Goal: Task Accomplishment & Management: Manage account settings

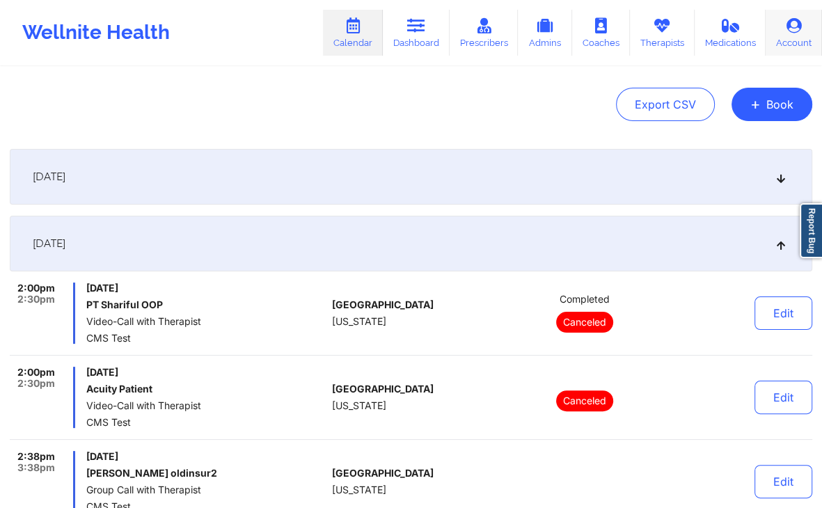
click at [783, 34] on link "Account" at bounding box center [794, 33] width 56 height 46
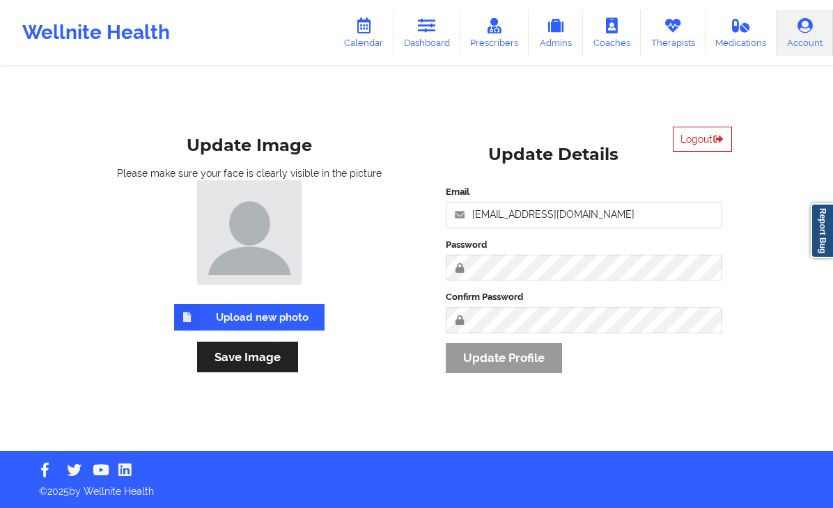
click at [703, 134] on button "Logout" at bounding box center [702, 139] width 59 height 25
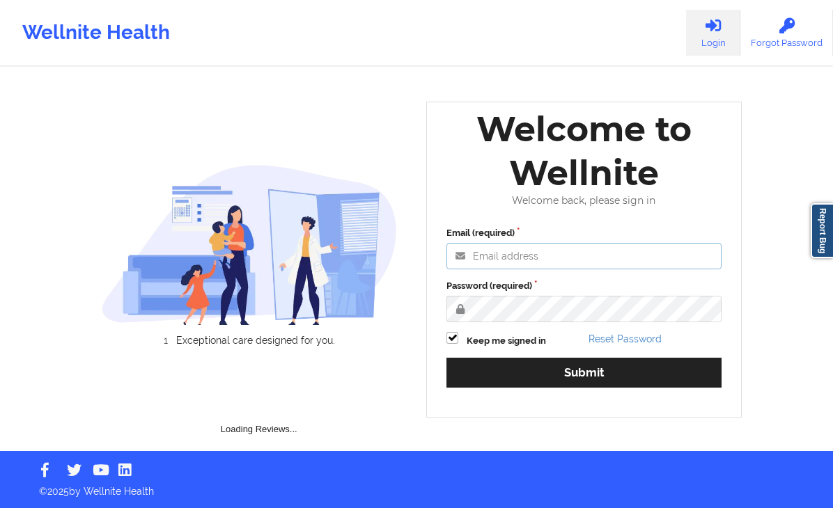
type input "[EMAIL_ADDRESS][DOMAIN_NAME]"
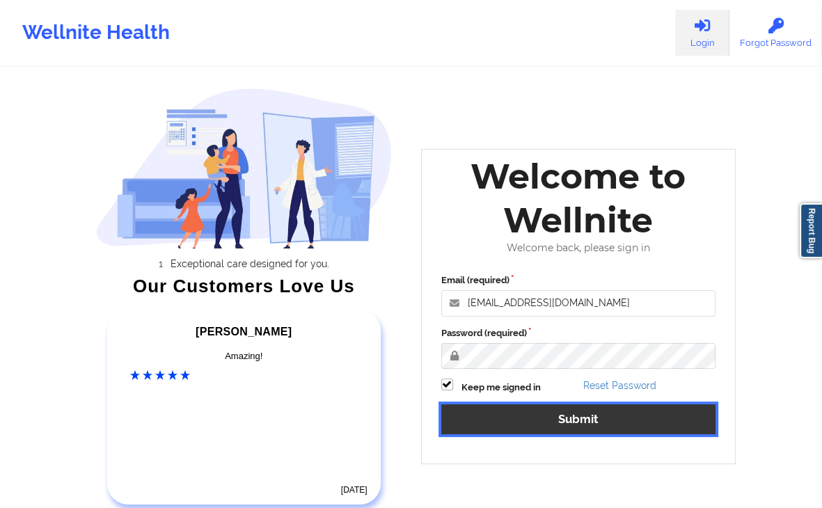
click at [598, 421] on button "Submit" at bounding box center [578, 420] width 275 height 30
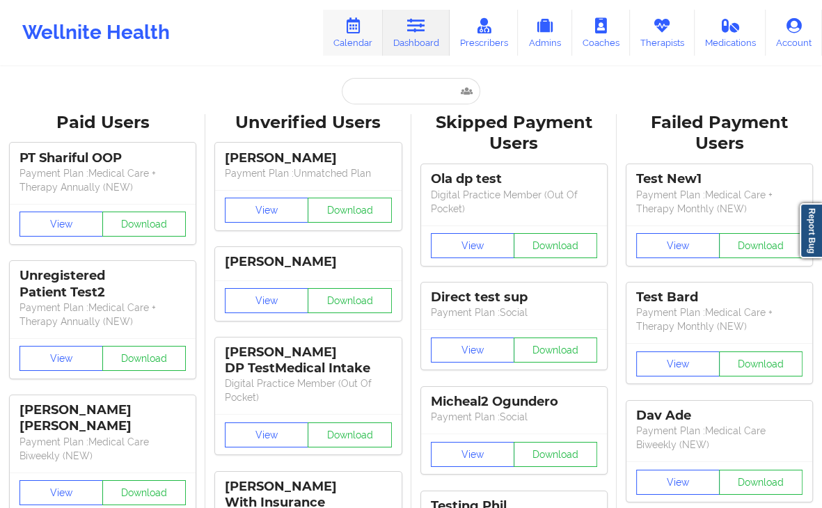
click at [367, 26] on link "Calendar" at bounding box center [353, 33] width 60 height 46
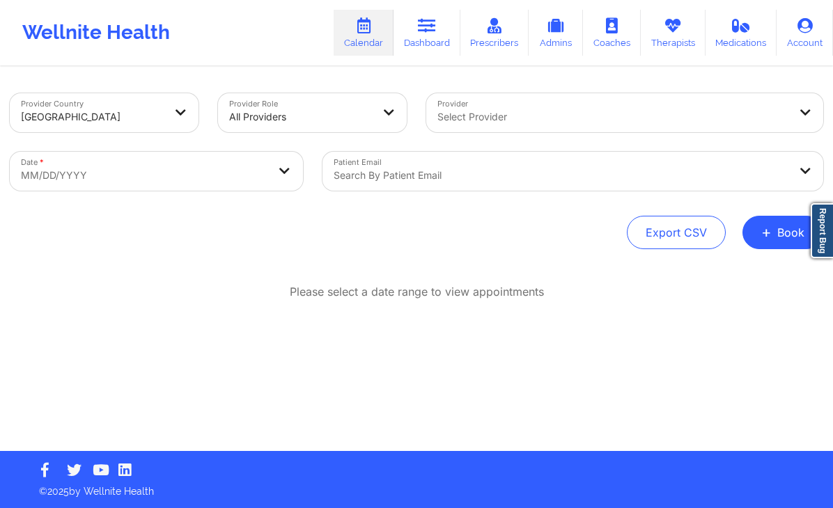
select select "2025-8"
select select "2025-9"
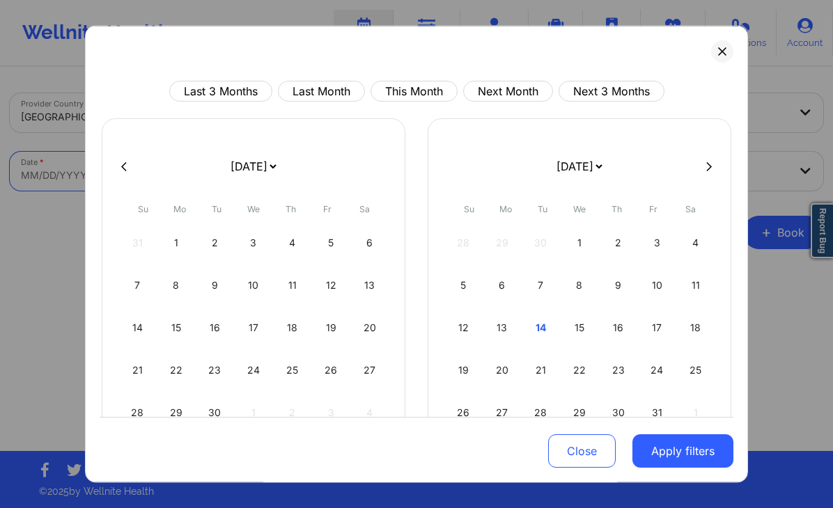
click at [170, 174] on body "Wellnite Health Calendar Dashboard Prescribers Admins Coaches Therapists Medica…" at bounding box center [416, 254] width 833 height 508
click at [376, 88] on button "This Month" at bounding box center [413, 91] width 87 height 21
select select "2025-9"
select select "2025-10"
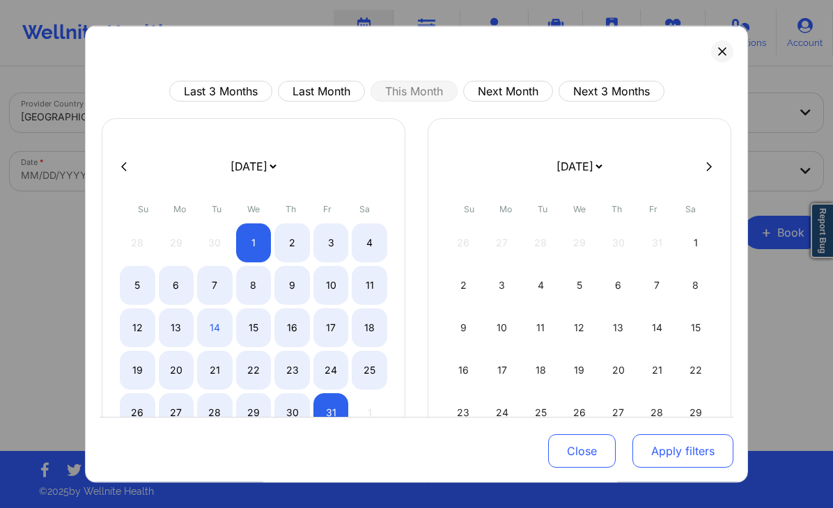
click at [691, 458] on button "Apply filters" at bounding box center [682, 451] width 101 height 33
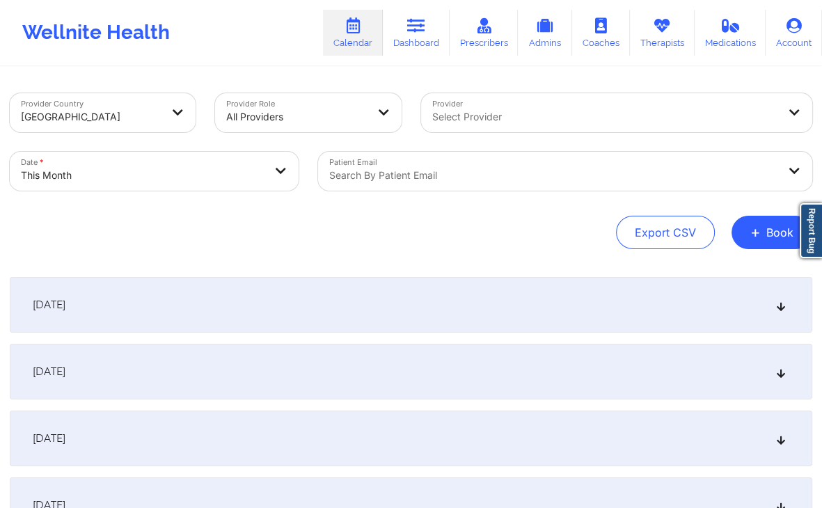
click at [594, 304] on div "[DATE]" at bounding box center [411, 305] width 803 height 56
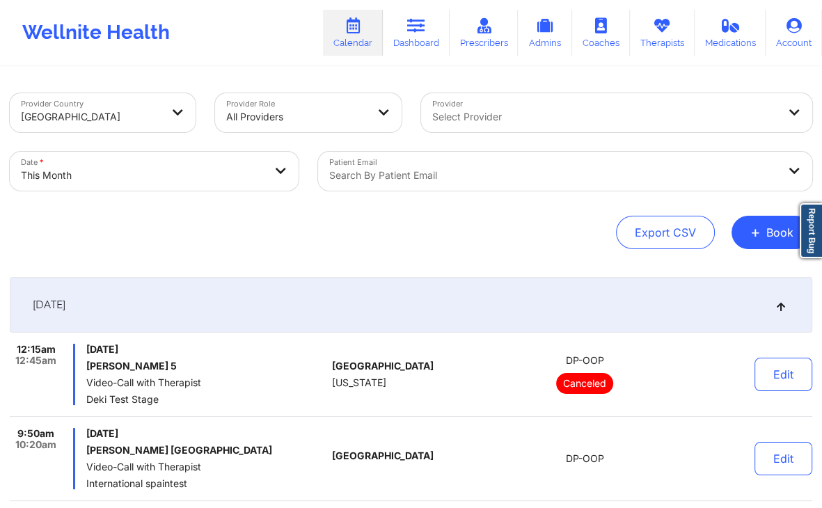
click at [84, 226] on div "Export CSV + Book" at bounding box center [411, 232] width 803 height 33
click at [765, 241] on button "+ Book" at bounding box center [772, 232] width 81 height 33
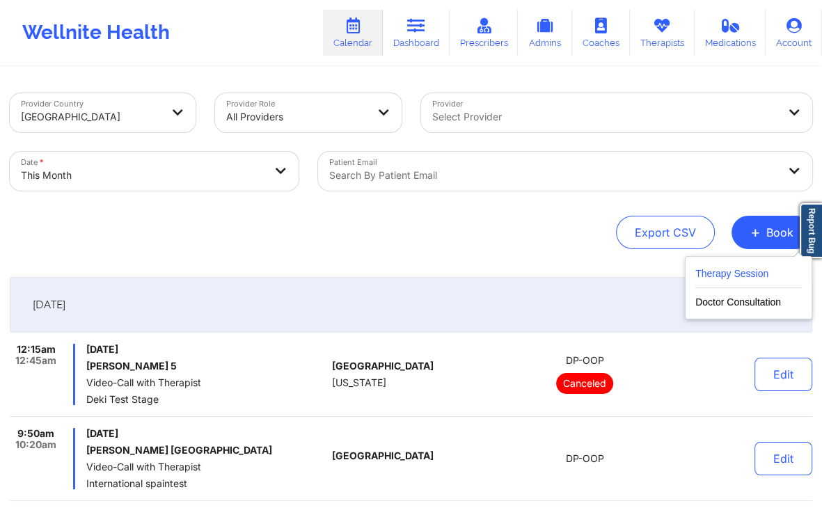
click at [751, 275] on button "Therapy Session" at bounding box center [749, 276] width 107 height 23
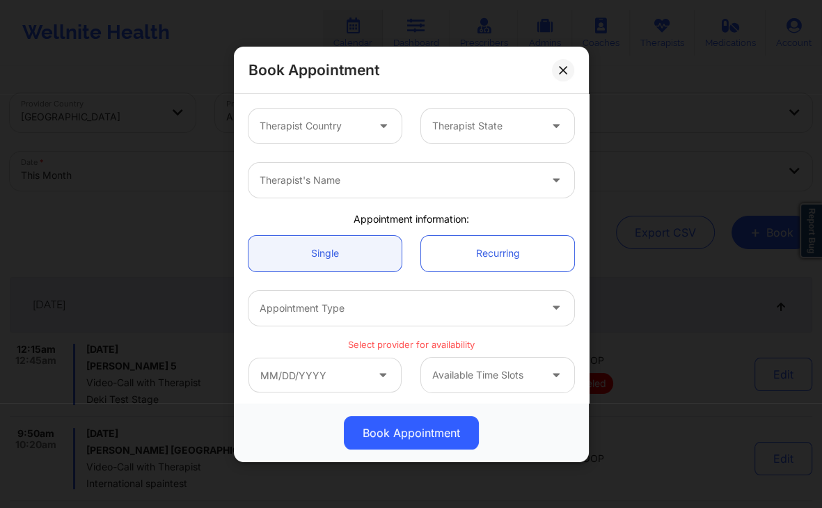
click at [323, 122] on div at bounding box center [313, 126] width 107 height 17
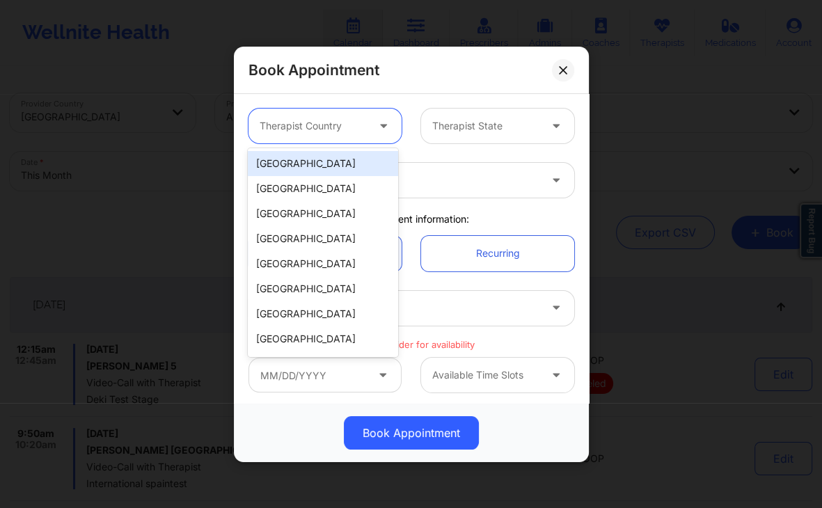
click at [307, 165] on div "[GEOGRAPHIC_DATA]" at bounding box center [323, 163] width 150 height 25
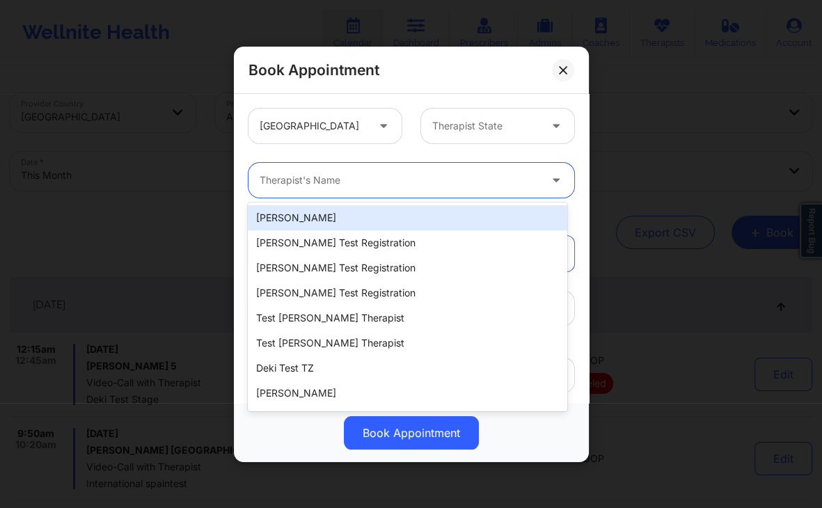
click at [366, 194] on div "Therapist's Name" at bounding box center [395, 180] width 292 height 35
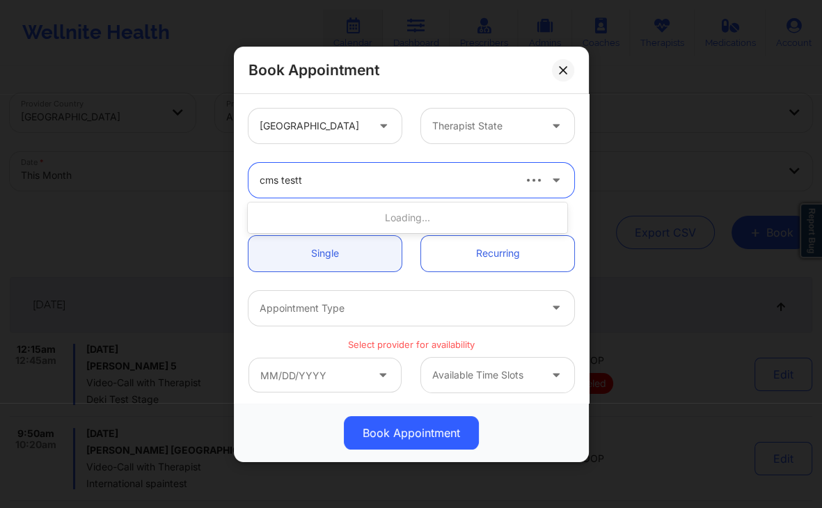
type input "cms test"
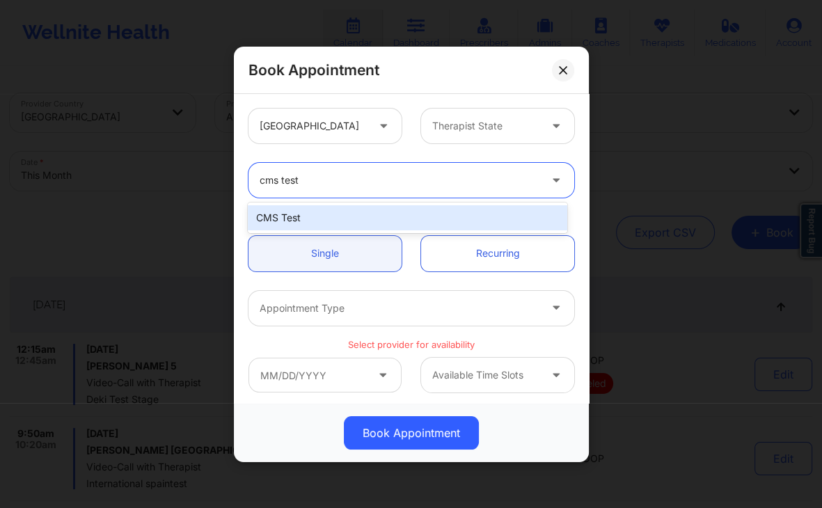
click at [437, 221] on div "CMS Test" at bounding box center [407, 217] width 319 height 25
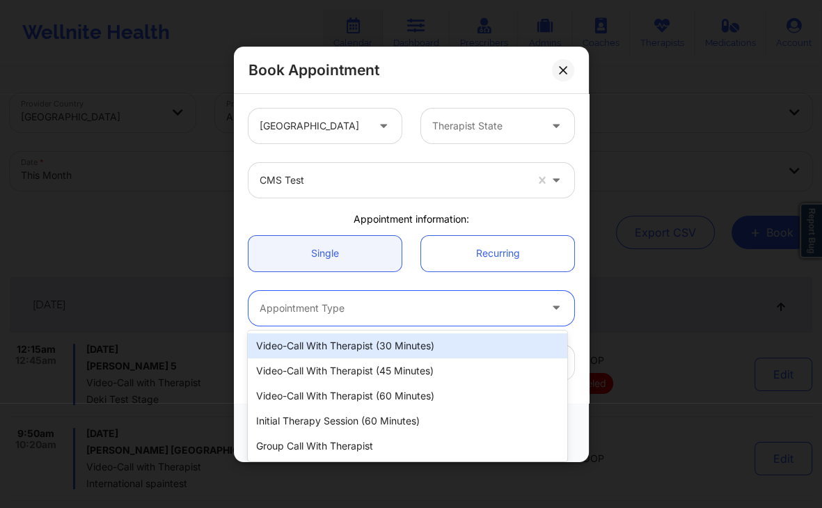
click at [359, 308] on div at bounding box center [400, 307] width 280 height 17
click at [377, 347] on div "Video-Call with Therapist (30 minutes)" at bounding box center [407, 346] width 319 height 25
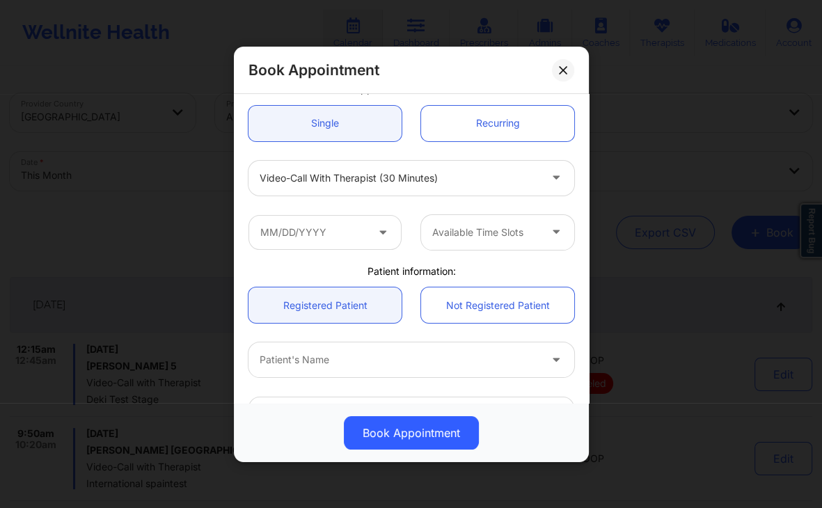
scroll to position [142, 0]
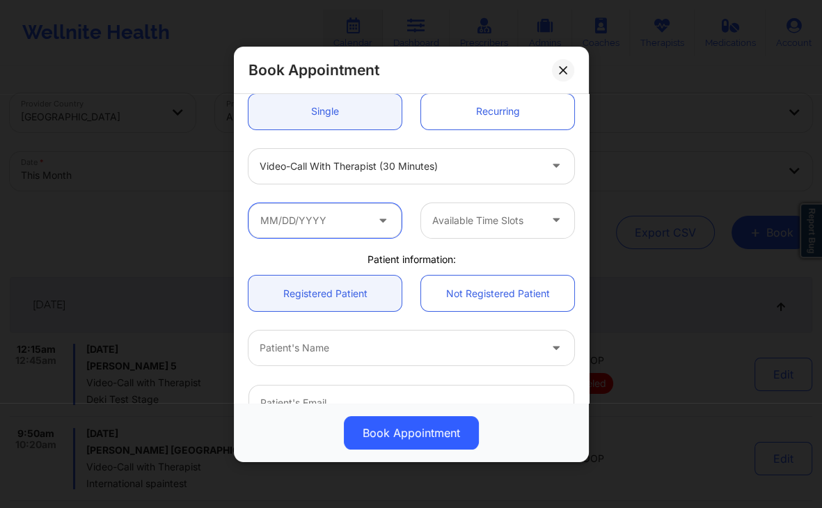
click at [359, 218] on input "text" at bounding box center [325, 220] width 153 height 35
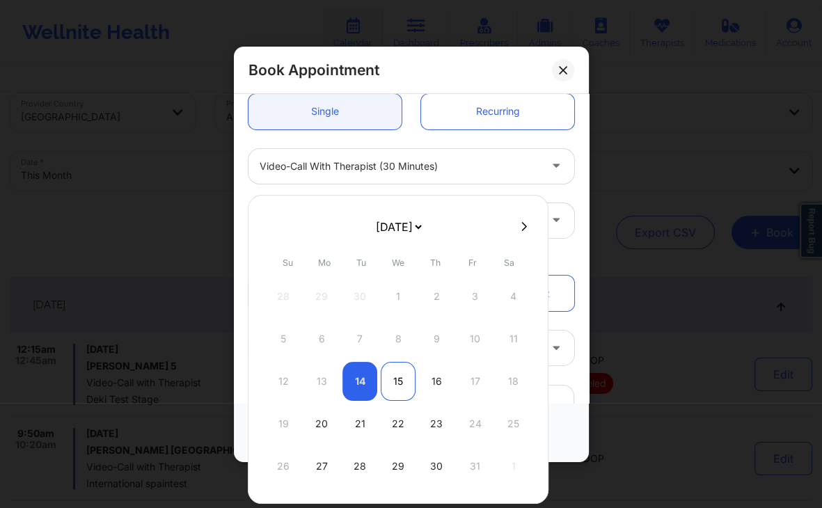
click at [405, 382] on div "15" at bounding box center [398, 381] width 35 height 39
type input "[DATE]"
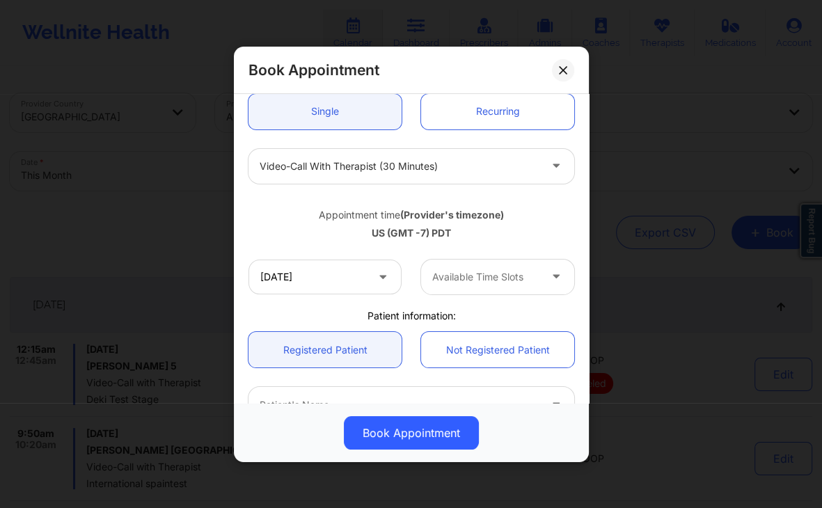
click at [518, 274] on div at bounding box center [485, 276] width 107 height 17
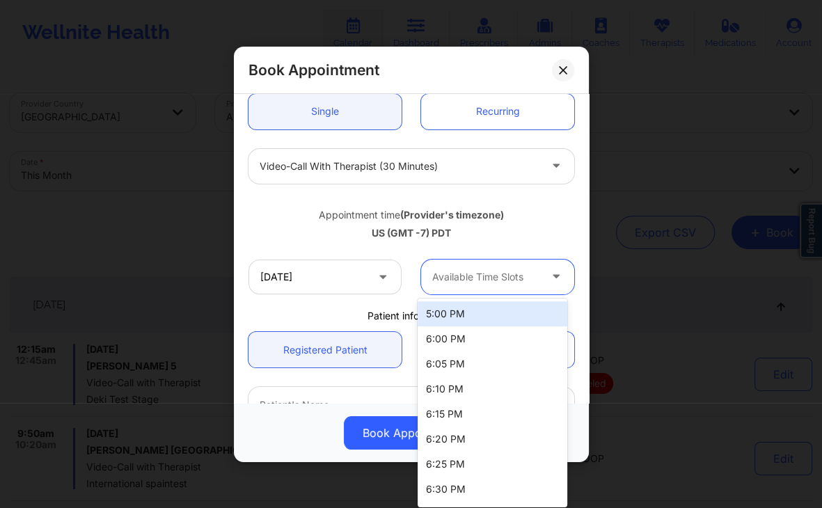
click at [476, 317] on div "5:00 PM" at bounding box center [493, 314] width 150 height 25
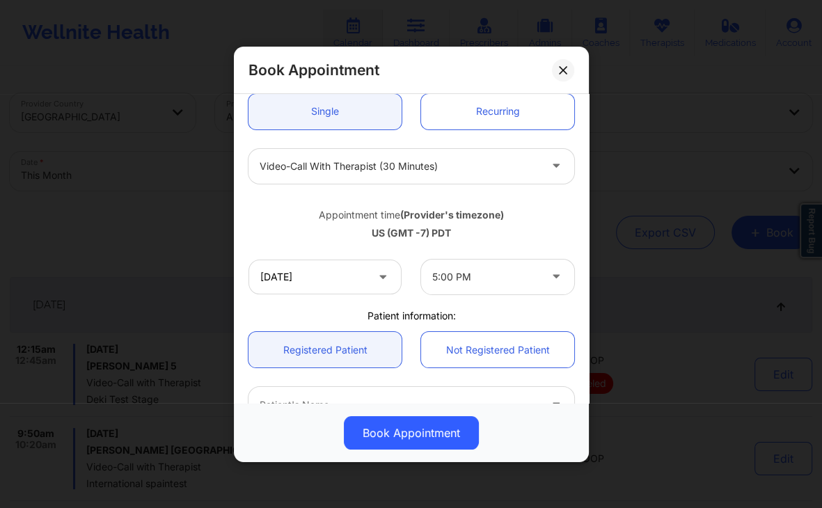
click at [513, 212] on div "Appointment time (Provider's timezone)" at bounding box center [412, 215] width 326 height 14
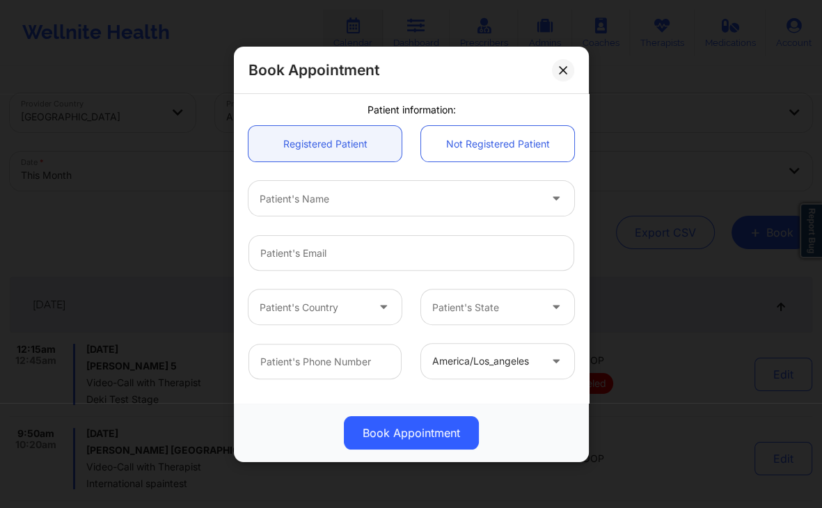
scroll to position [348, 0]
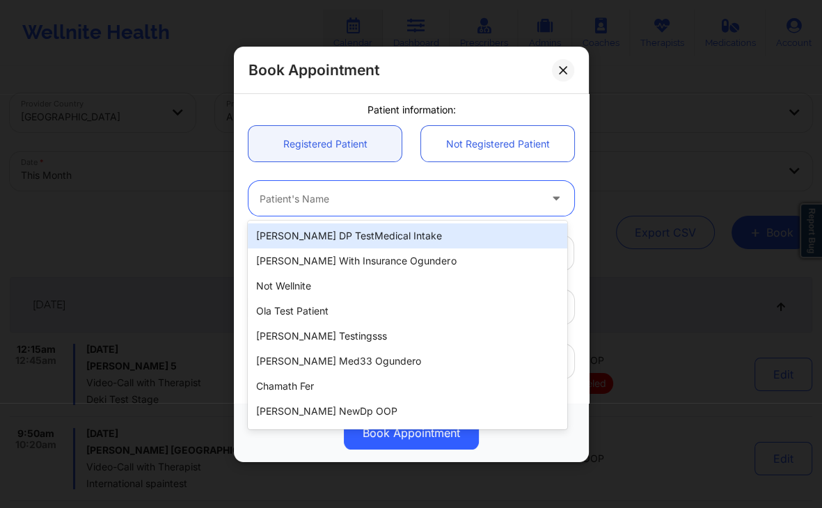
click at [465, 192] on div at bounding box center [400, 198] width 280 height 17
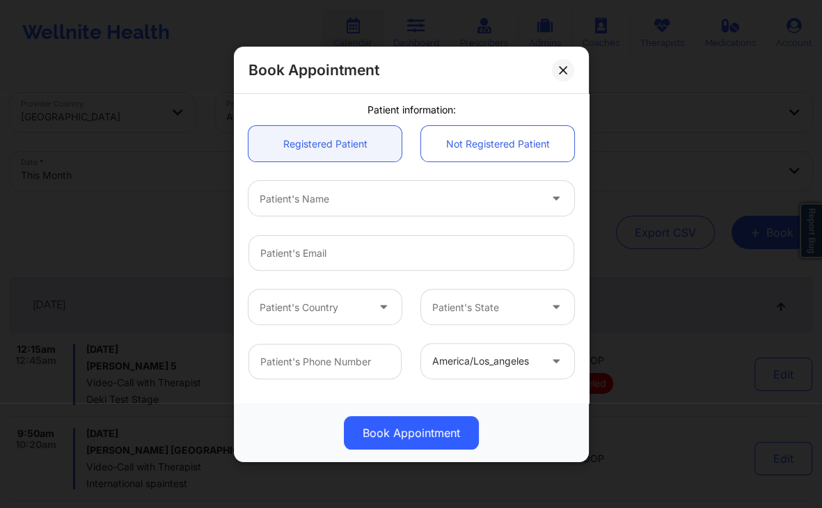
click at [405, 171] on div "Patient's Name" at bounding box center [411, 198] width 345 height 54
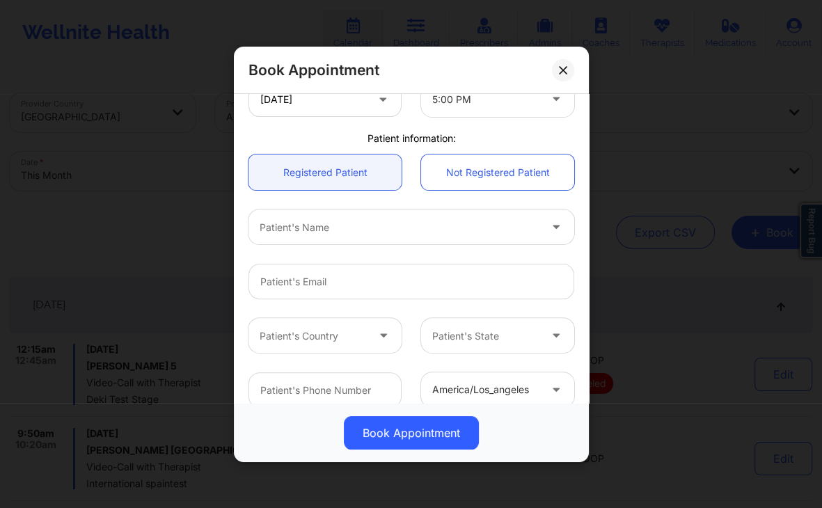
scroll to position [318, 0]
click at [565, 67] on icon at bounding box center [563, 69] width 8 height 8
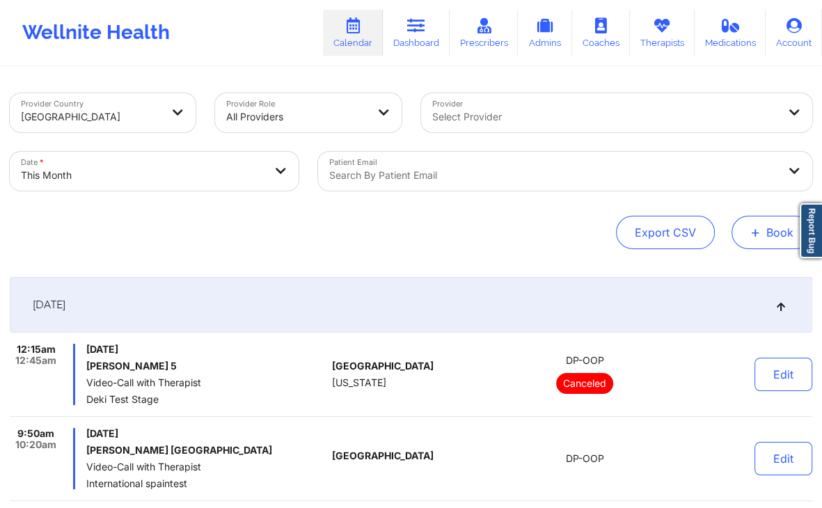
click at [758, 242] on button "+ Book" at bounding box center [772, 232] width 81 height 33
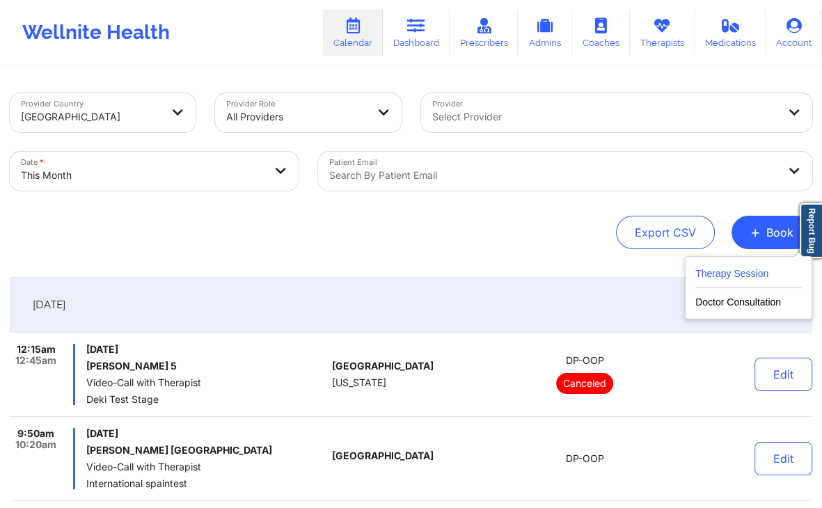
click at [742, 273] on button "Therapy Session" at bounding box center [749, 276] width 107 height 23
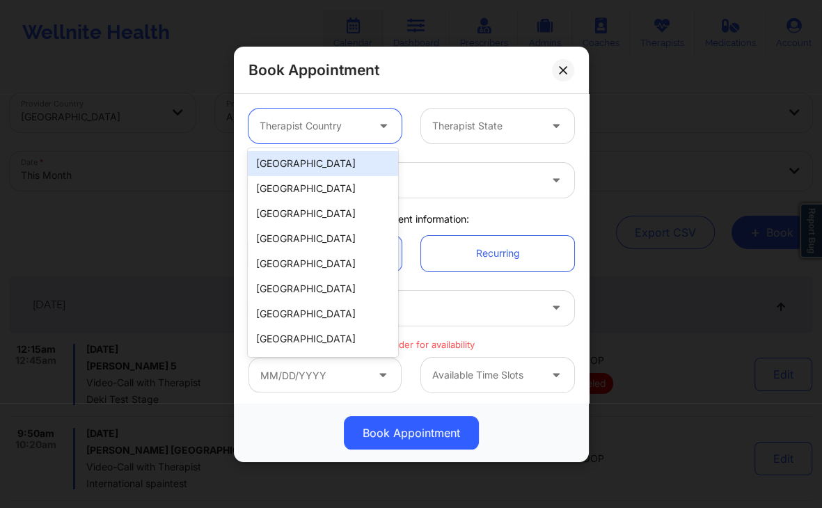
click at [361, 120] on div at bounding box center [313, 126] width 107 height 17
click at [345, 162] on div "[GEOGRAPHIC_DATA]" at bounding box center [323, 163] width 150 height 25
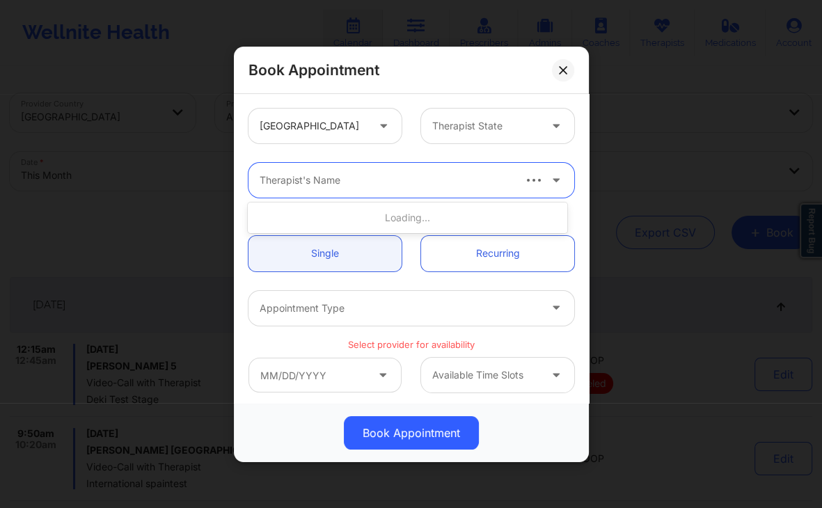
click at [377, 180] on div at bounding box center [386, 180] width 252 height 17
type input "cms test"
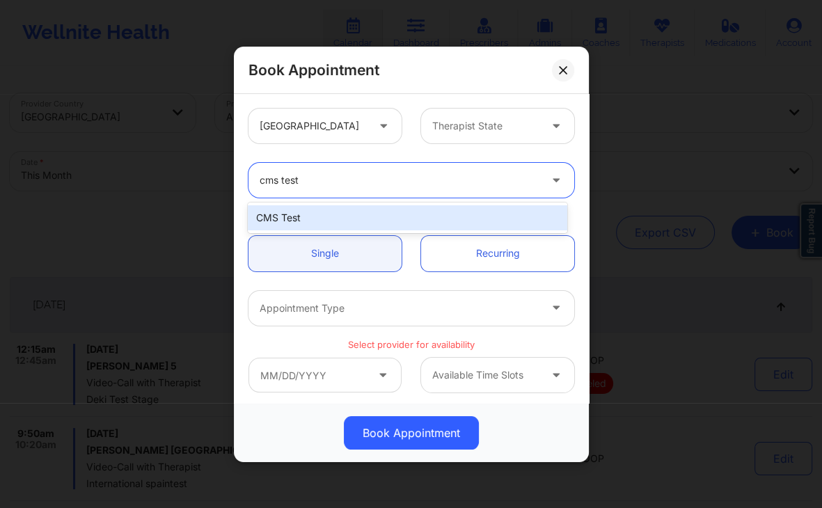
click at [428, 218] on div "CMS Test" at bounding box center [407, 217] width 319 height 25
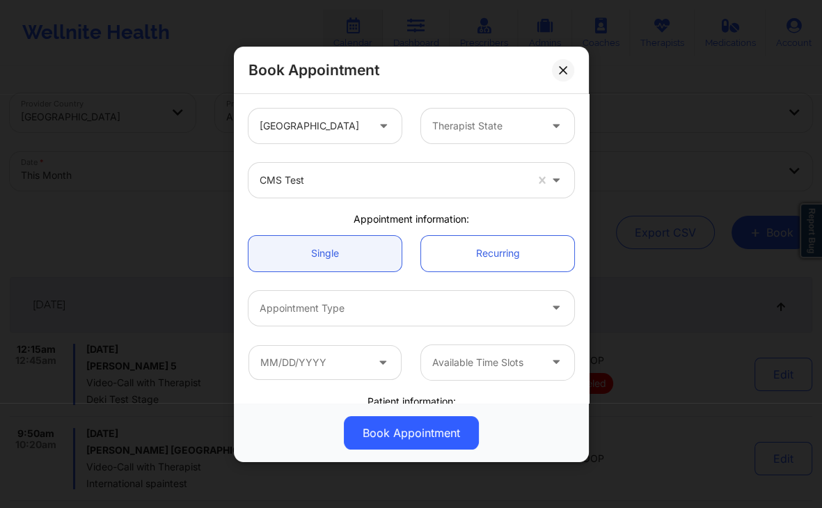
click at [428, 218] on div "Appointment information:" at bounding box center [411, 219] width 345 height 14
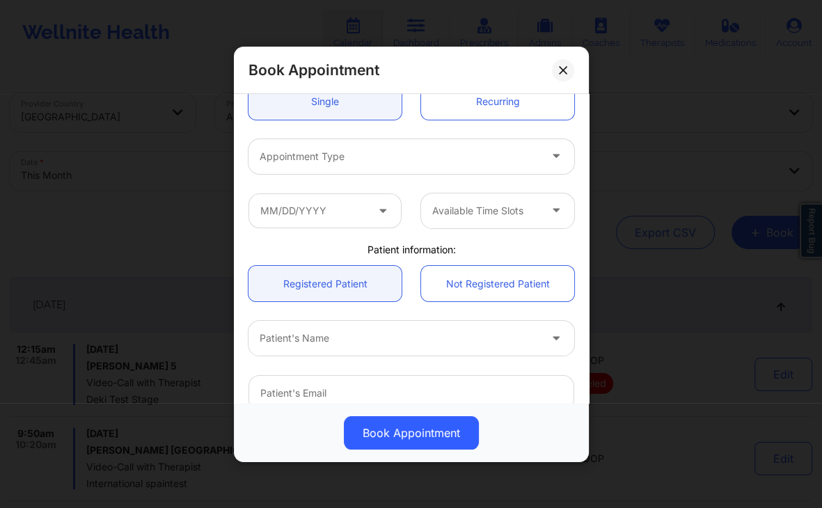
scroll to position [153, 0]
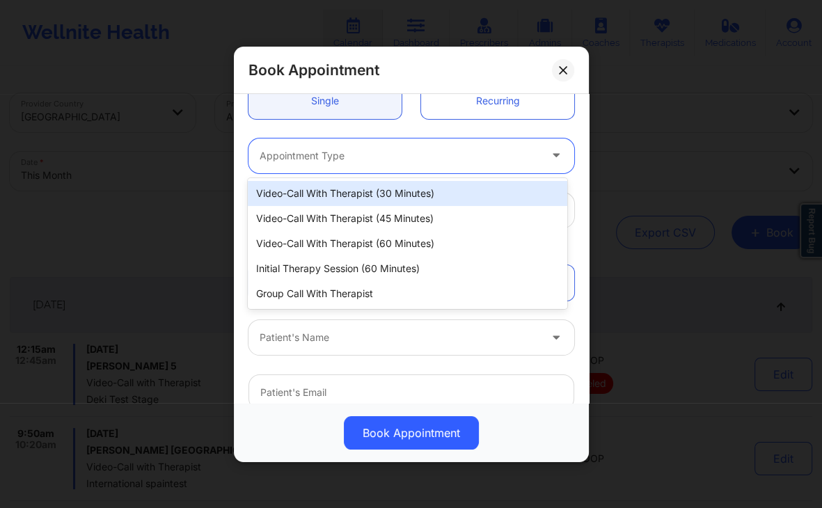
click at [438, 161] on div at bounding box center [400, 155] width 280 height 17
click at [424, 201] on div "Video-Call with Therapist (30 minutes)" at bounding box center [407, 193] width 319 height 25
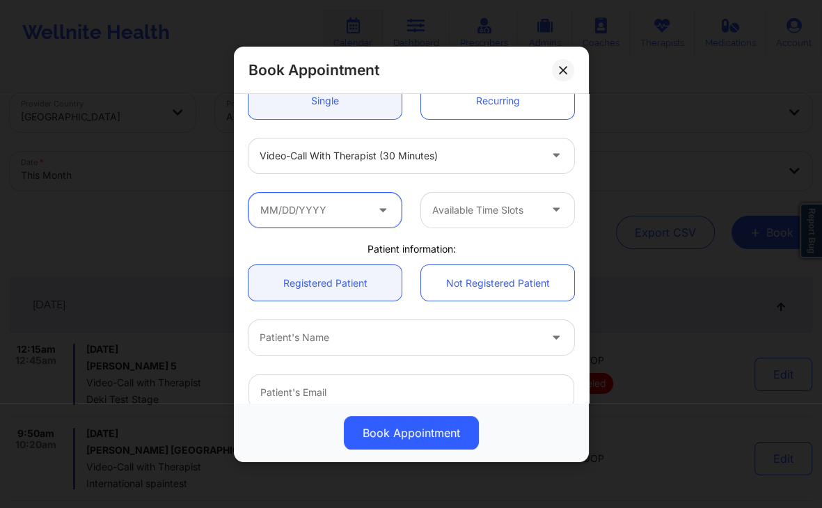
click at [368, 202] on input "text" at bounding box center [325, 209] width 153 height 35
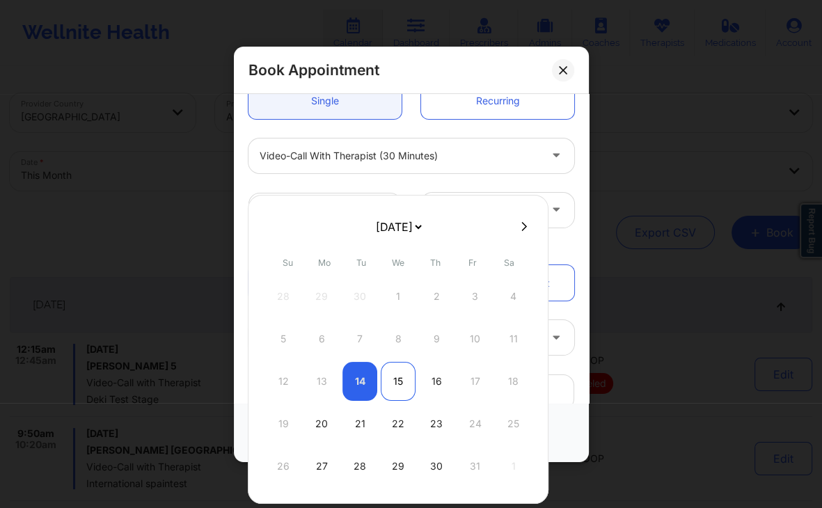
click at [406, 391] on div "15" at bounding box center [398, 381] width 35 height 39
type input "[DATE]"
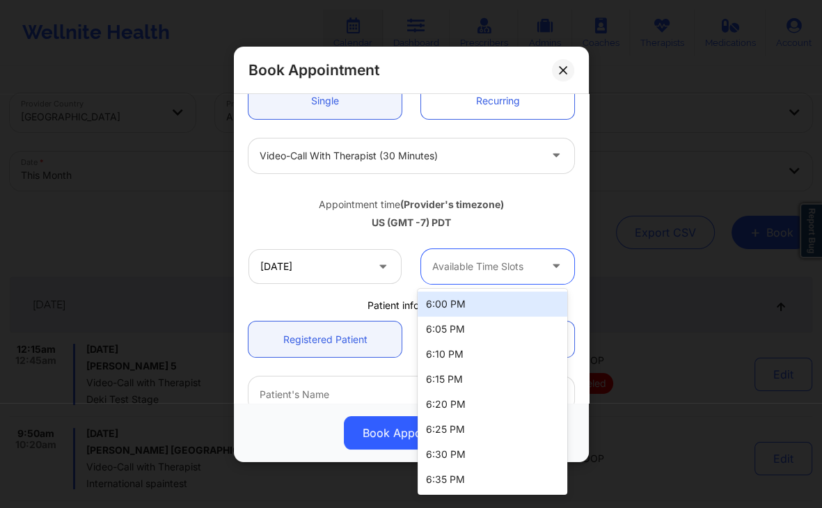
click at [468, 282] on div "Available Time Slots" at bounding box center [481, 266] width 120 height 35
click at [483, 300] on div "6:00 PM" at bounding box center [493, 304] width 150 height 25
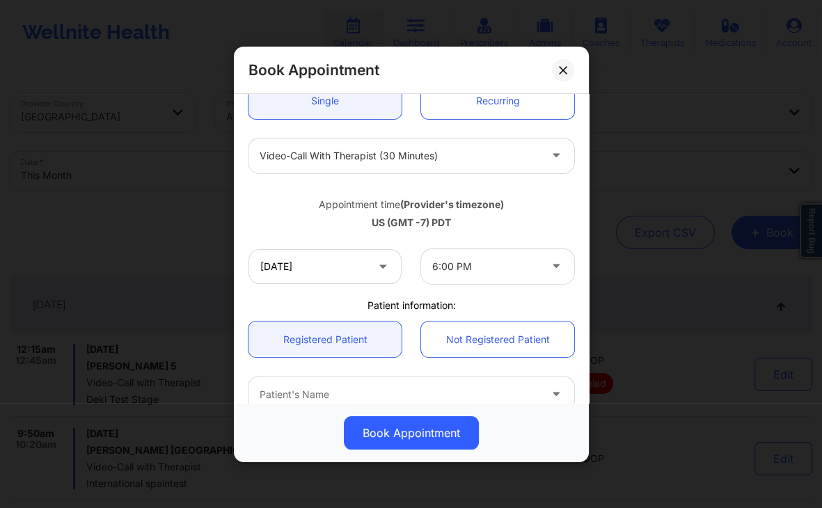
click at [513, 226] on div "US (GMT -7) PDT" at bounding box center [412, 223] width 326 height 14
click at [505, 226] on div "US (GMT -7) PDT" at bounding box center [412, 223] width 326 height 14
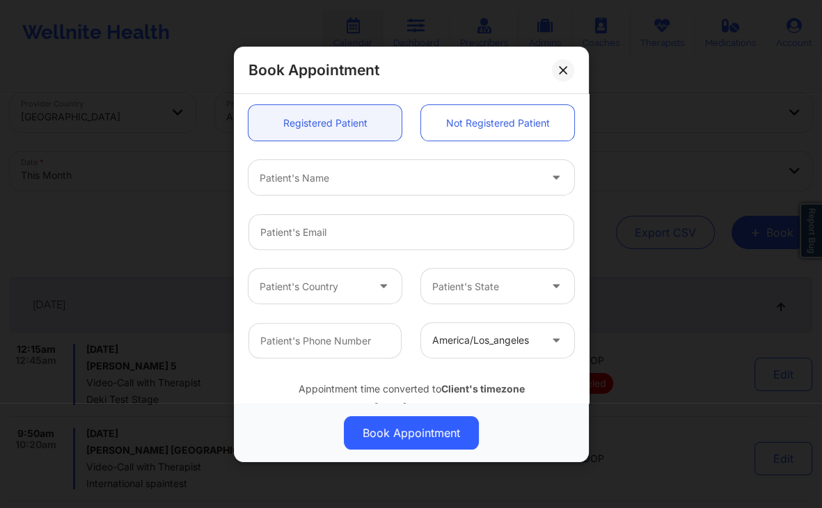
scroll to position [373, 0]
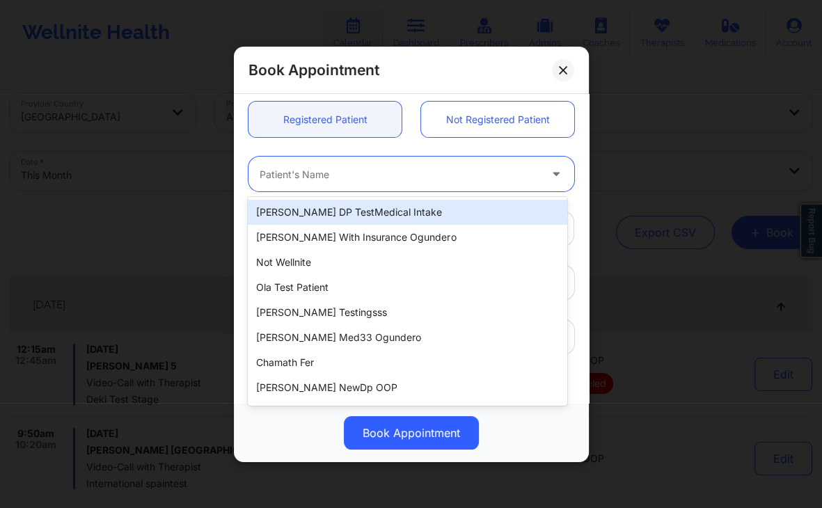
click at [448, 184] on div "Patient's Name" at bounding box center [395, 174] width 292 height 35
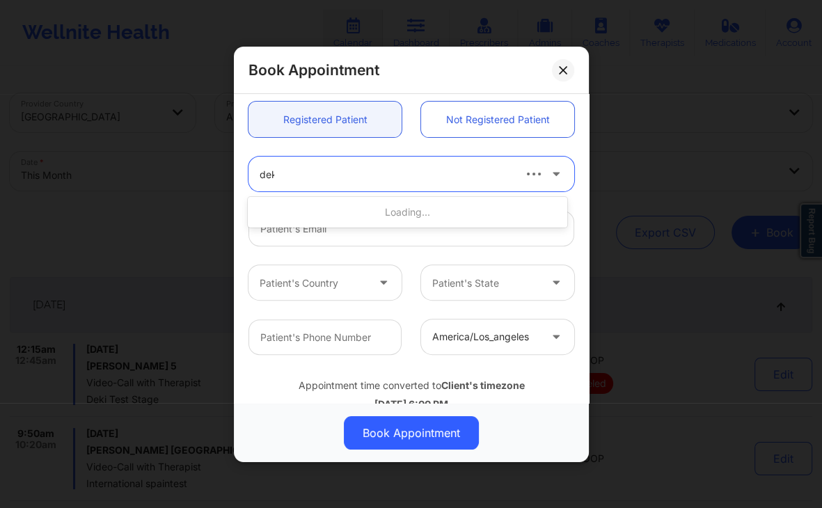
type input "deki"
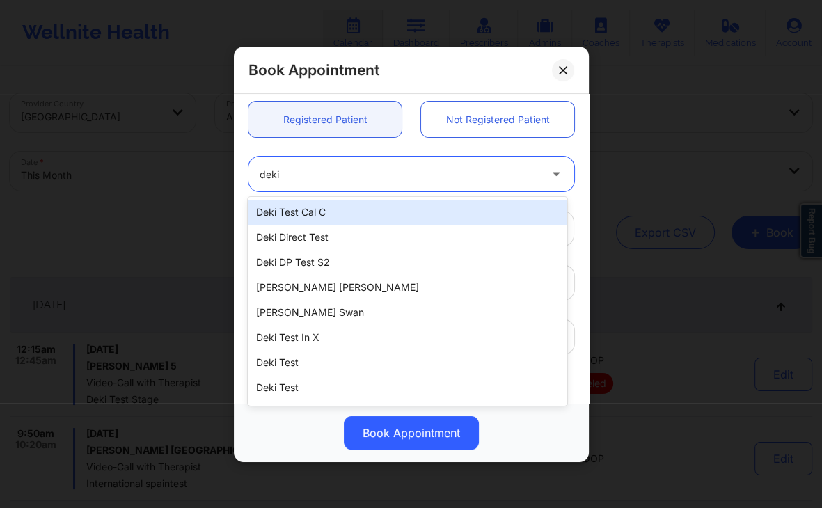
click at [361, 219] on div "Deki Test Cal C" at bounding box center [407, 212] width 319 height 25
type input "[EMAIL_ADDRESS][DOMAIN_NAME]"
type input "4157671564"
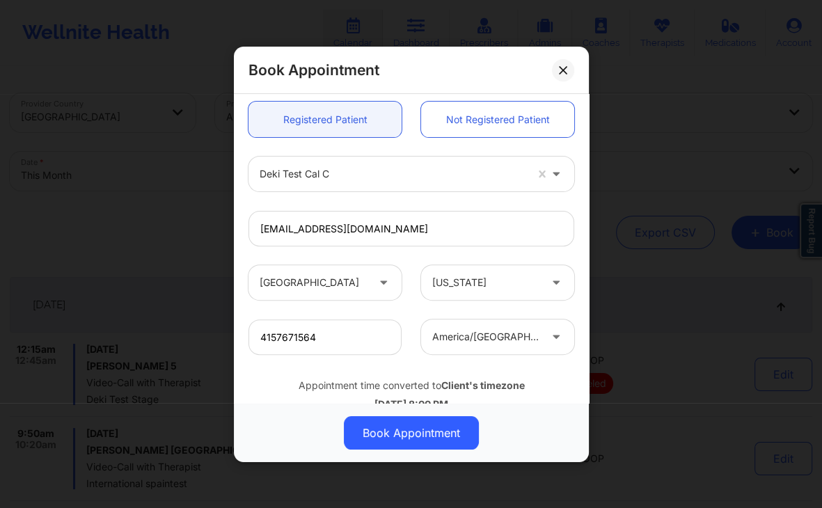
scroll to position [414, 0]
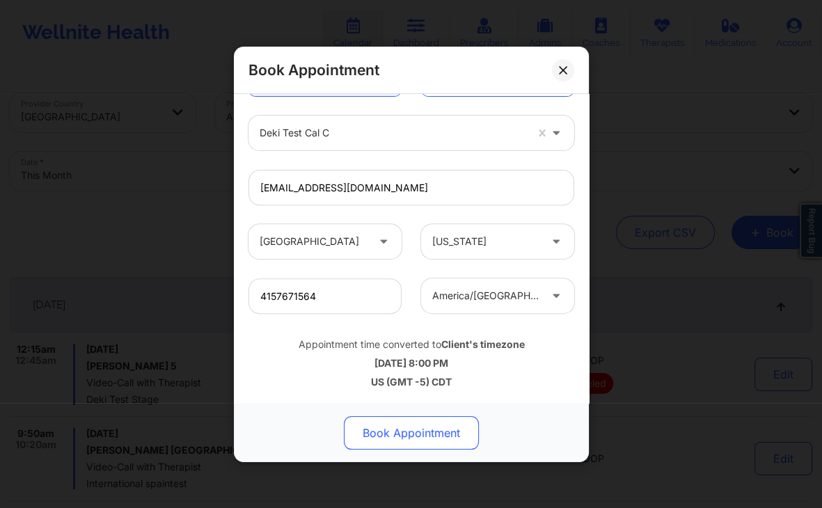
click at [428, 432] on button "Book Appointment" at bounding box center [411, 432] width 135 height 33
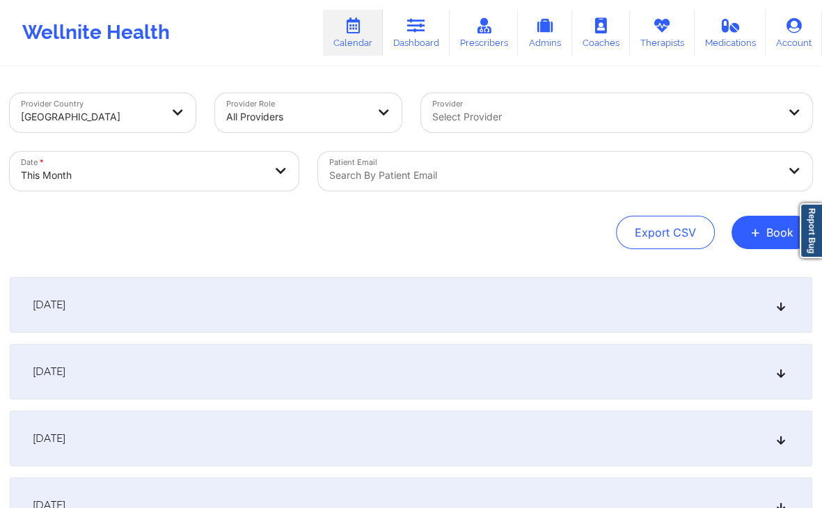
click at [510, 215] on div "Provider Country [GEOGRAPHIC_DATA] Provider Role All Providers Provider Select …" at bounding box center [411, 171] width 803 height 156
click at [535, 308] on div "[DATE]" at bounding box center [411, 305] width 803 height 56
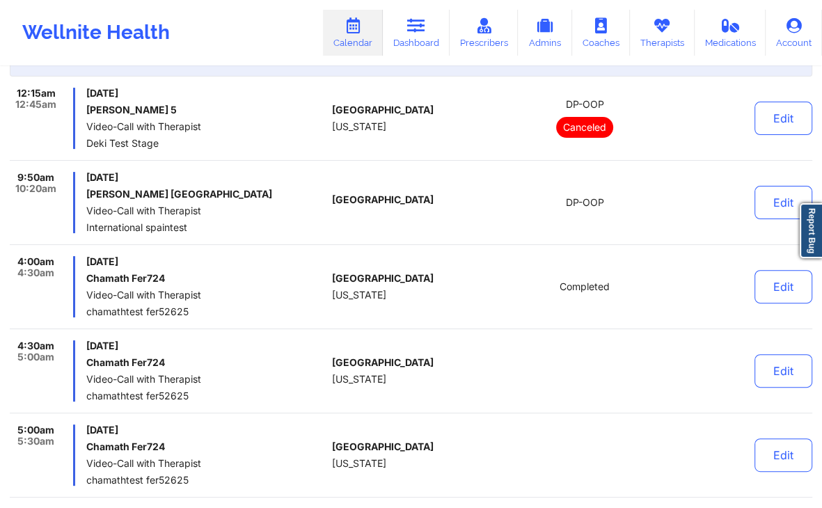
scroll to position [256, 0]
click at [780, 380] on button "Edit" at bounding box center [784, 370] width 58 height 33
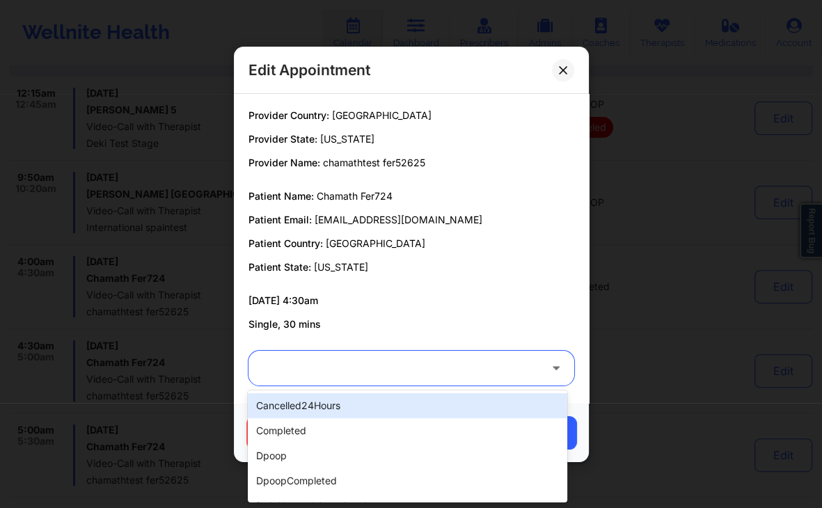
click at [480, 368] on div at bounding box center [400, 368] width 280 height 17
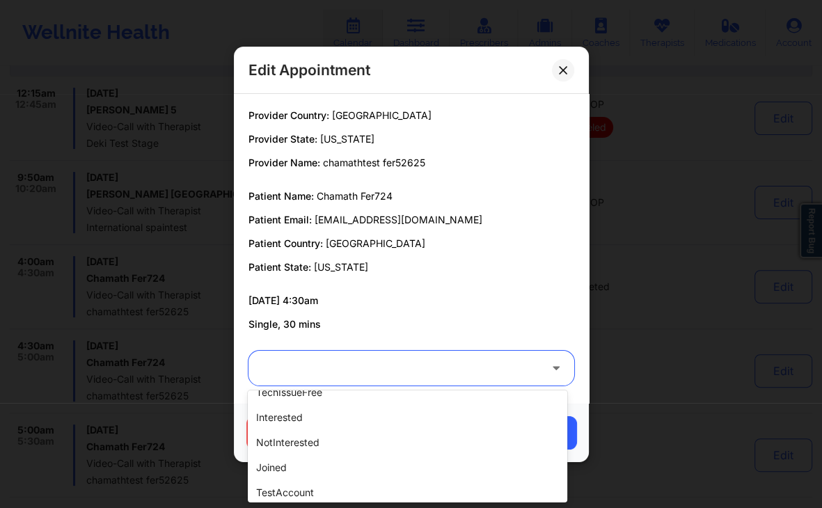
scroll to position [445, 0]
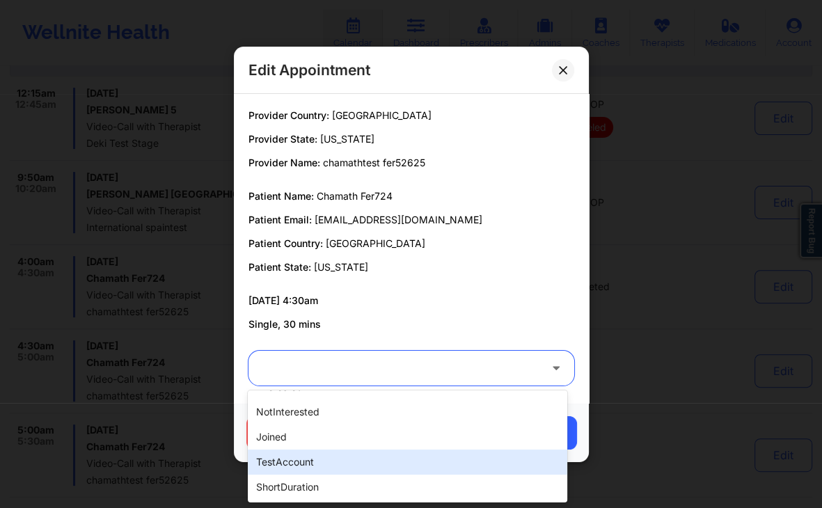
click at [308, 458] on div "testAccount" at bounding box center [407, 462] width 319 height 25
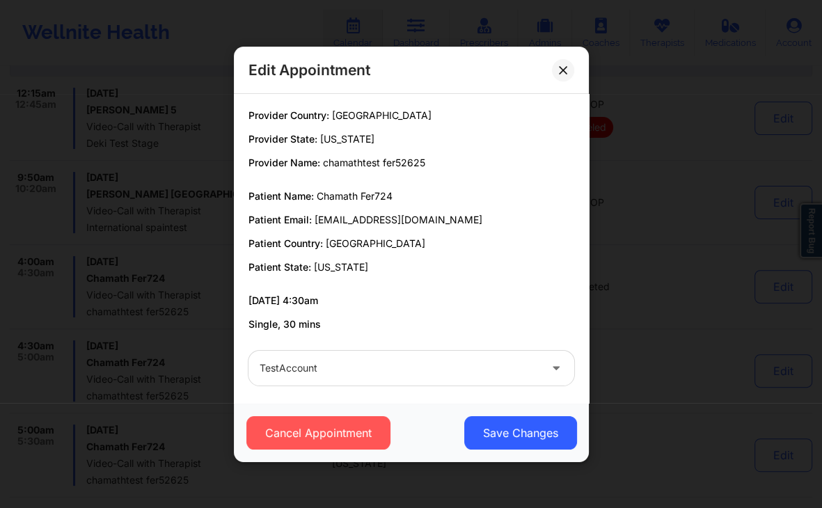
click at [492, 331] on div "Provider Country: [GEOGRAPHIC_DATA] Provider State: [US_STATE] Provider Name: c…" at bounding box center [411, 220] width 345 height 242
click at [526, 436] on button "Save Changes" at bounding box center [520, 432] width 113 height 33
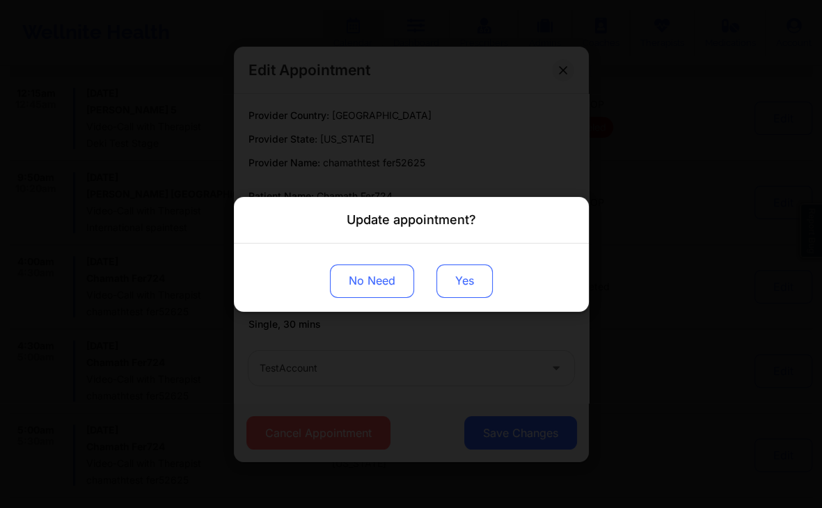
click at [466, 277] on button "Yes" at bounding box center [465, 280] width 56 height 33
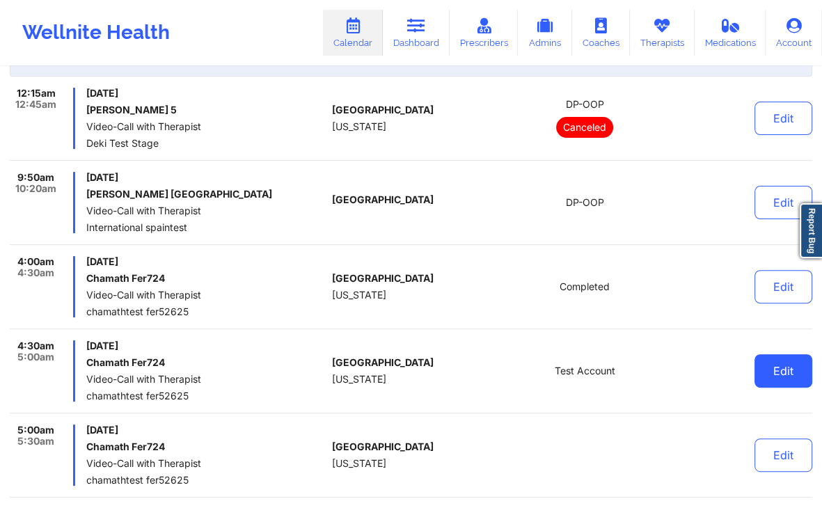
click at [777, 355] on button "Edit" at bounding box center [784, 370] width 58 height 33
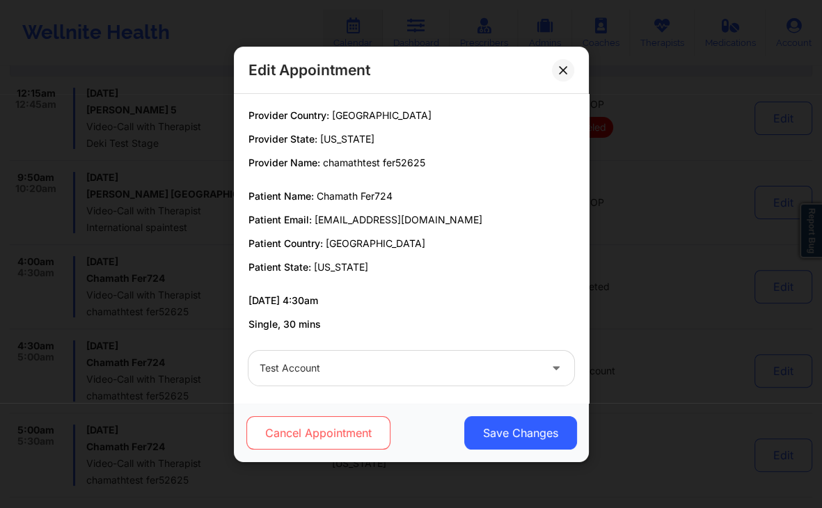
click at [371, 422] on button "Cancel Appointment" at bounding box center [318, 432] width 144 height 33
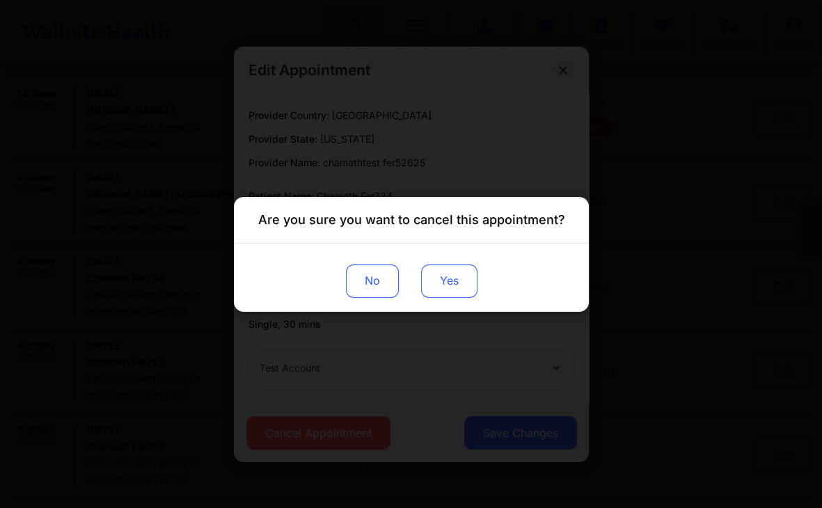
click at [457, 271] on button "Yes" at bounding box center [449, 280] width 56 height 33
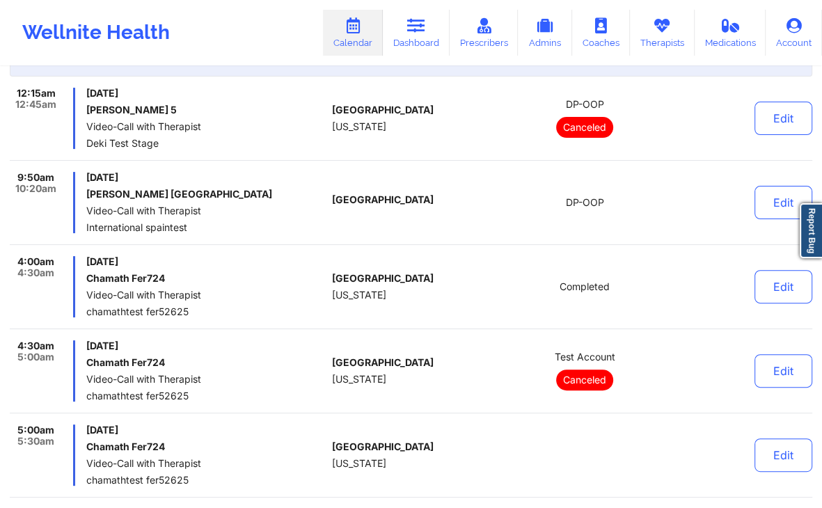
scroll to position [0, 0]
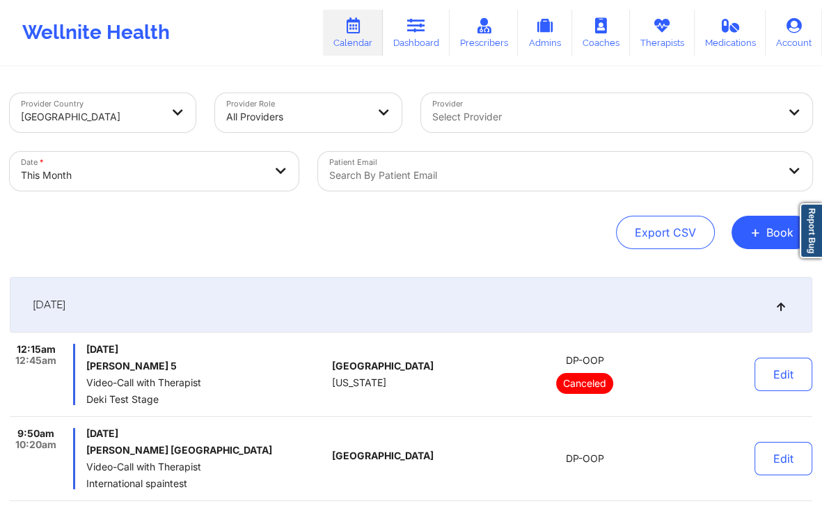
click at [735, 286] on div "[DATE]" at bounding box center [411, 305] width 803 height 56
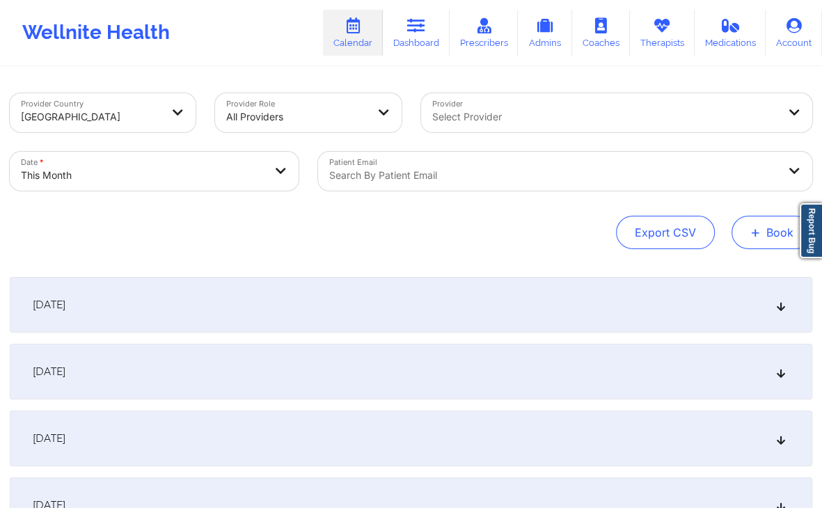
click at [763, 235] on button "+ Book" at bounding box center [772, 232] width 81 height 33
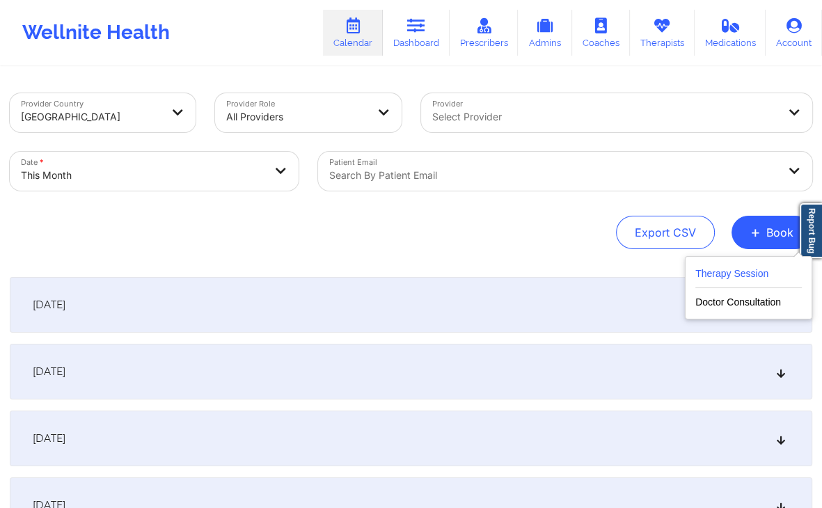
click at [751, 274] on button "Therapy Session" at bounding box center [749, 276] width 107 height 23
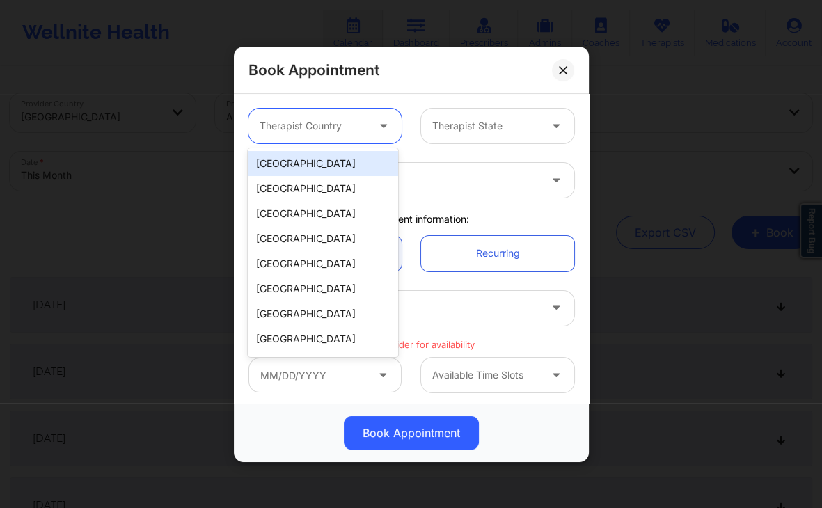
click at [327, 122] on div at bounding box center [313, 126] width 107 height 17
click at [308, 164] on div "[GEOGRAPHIC_DATA]" at bounding box center [323, 163] width 150 height 25
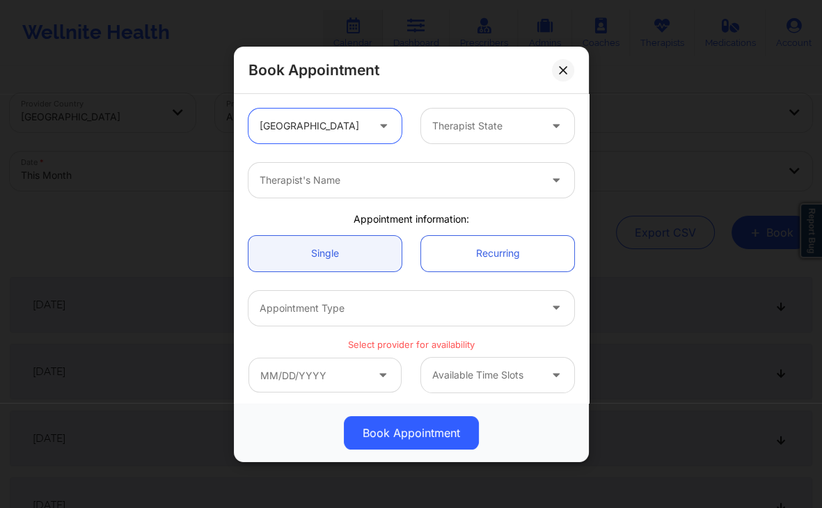
click at [378, 182] on div at bounding box center [400, 180] width 280 height 17
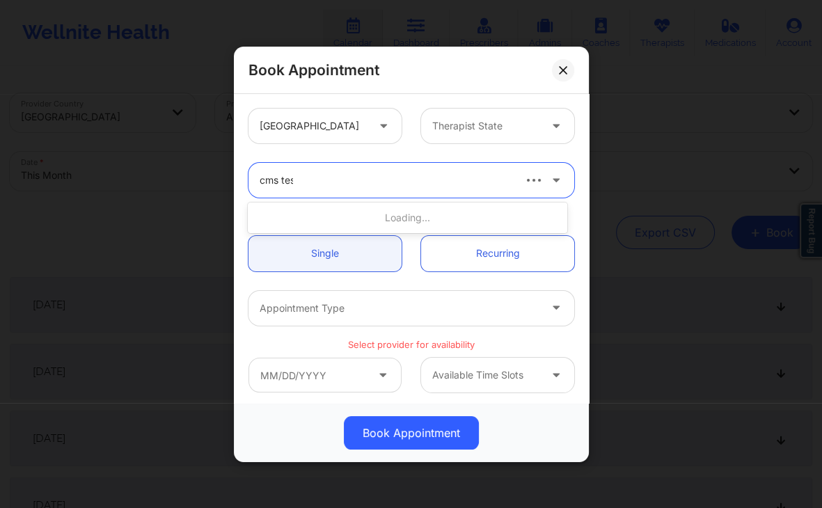
type input "cms test"
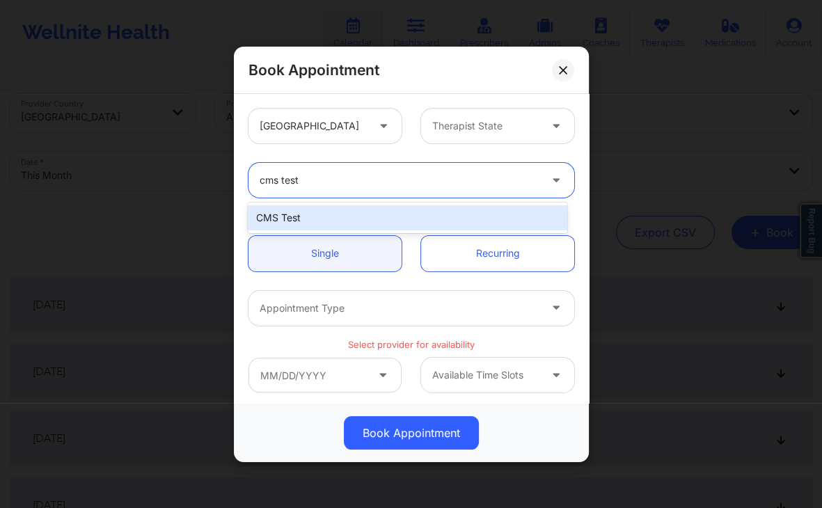
click at [424, 221] on div "CMS Test" at bounding box center [407, 217] width 319 height 25
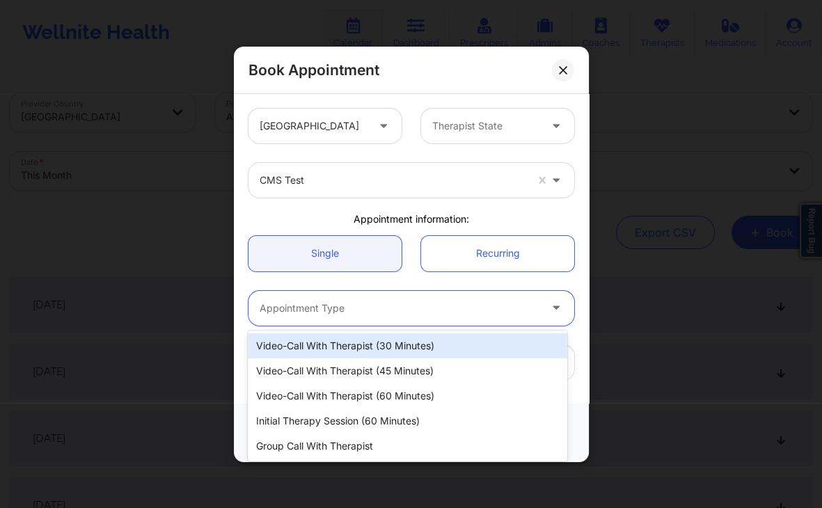
click at [350, 296] on div "Appointment Type" at bounding box center [395, 307] width 292 height 35
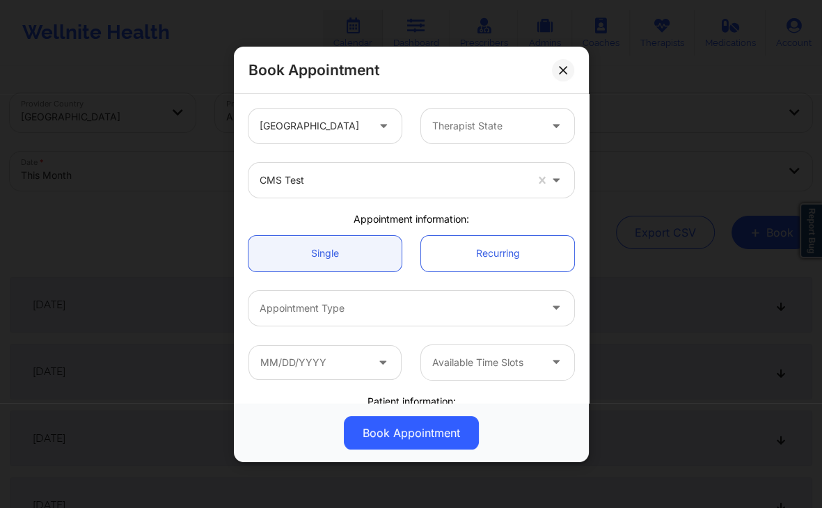
click at [485, 210] on div "United States Therapist State CMS Test Appointment information: Single Recurrin…" at bounding box center [411, 389] width 345 height 581
click at [484, 247] on link "Recurring" at bounding box center [497, 253] width 153 height 36
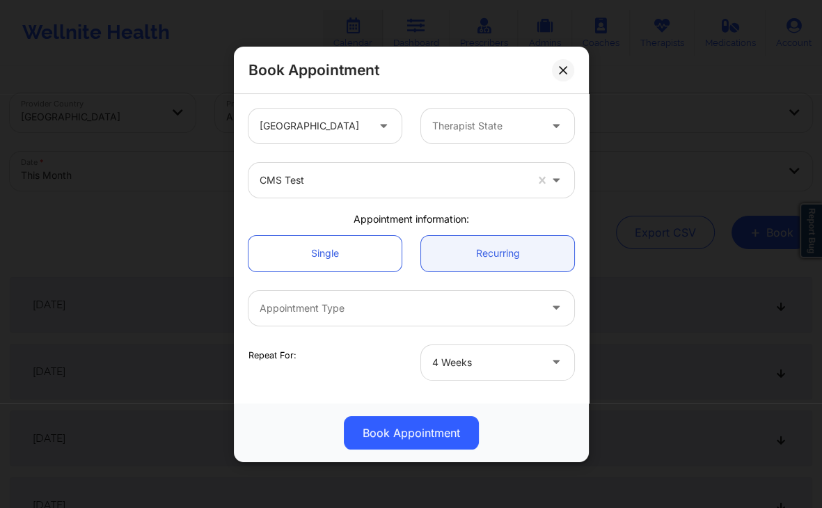
click at [419, 277] on div "Single Recurring" at bounding box center [411, 253] width 345 height 55
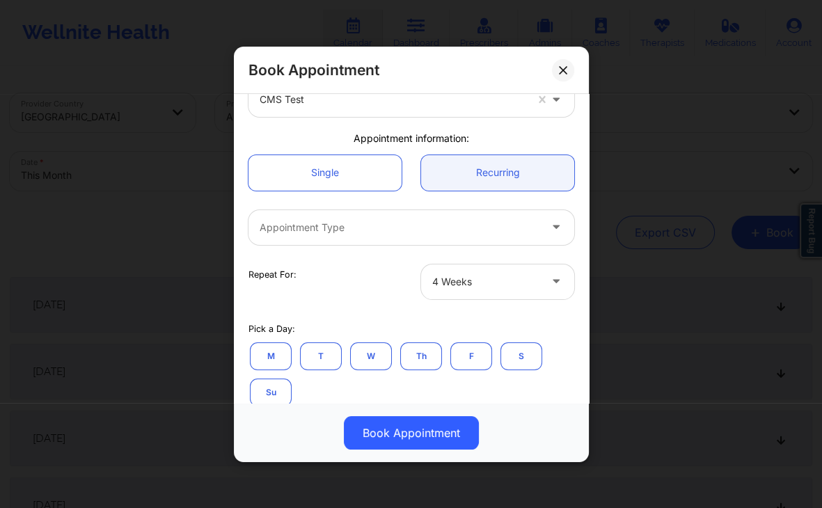
scroll to position [89, 0]
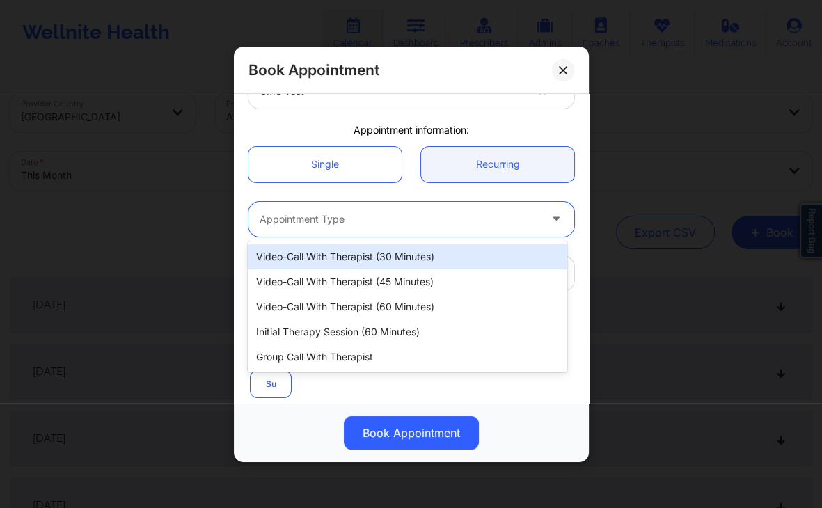
click at [432, 214] on div at bounding box center [400, 218] width 280 height 17
click at [403, 258] on div "Video-Call with Therapist (30 minutes)" at bounding box center [407, 256] width 319 height 25
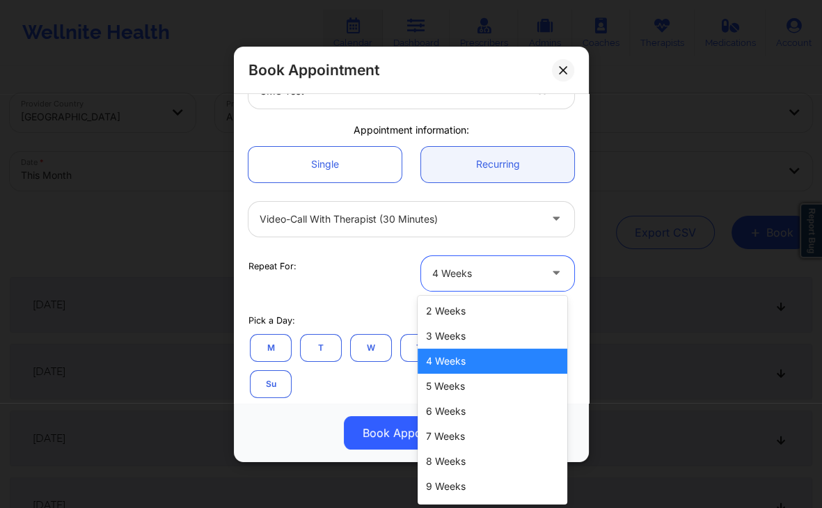
click at [433, 275] on div at bounding box center [485, 273] width 107 height 17
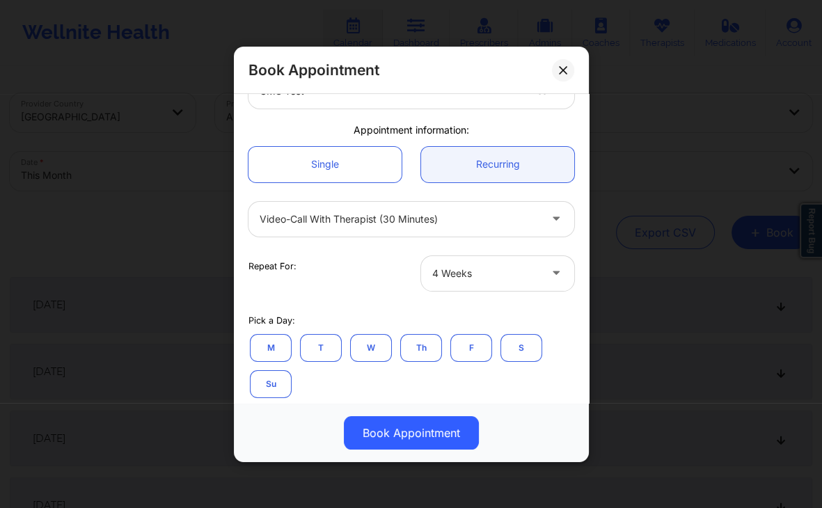
click at [361, 296] on div "Repeat For: 4 Weeks" at bounding box center [411, 273] width 345 height 54
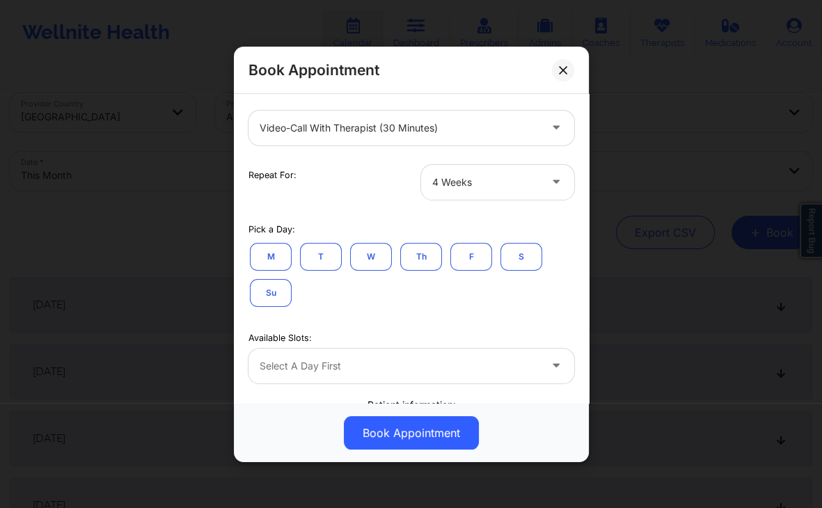
scroll to position [181, 0]
click at [374, 260] on button "W" at bounding box center [371, 256] width 42 height 28
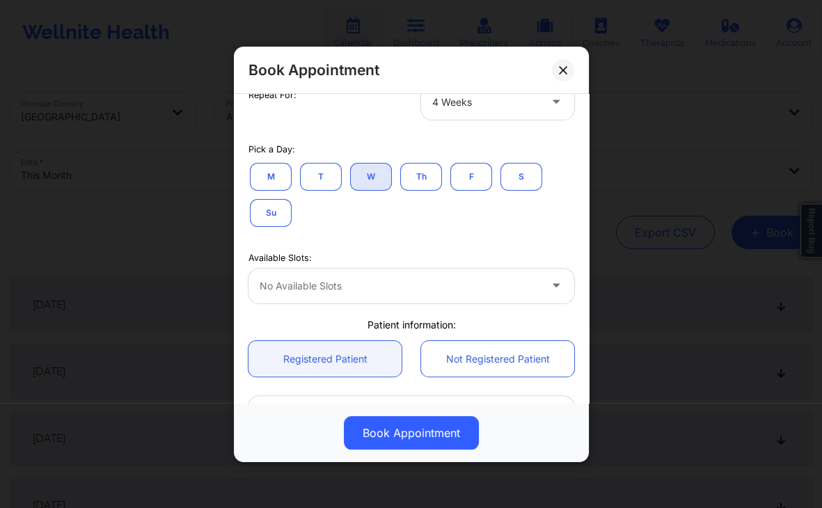
scroll to position [261, 0]
click at [417, 171] on button "Th" at bounding box center [421, 176] width 42 height 28
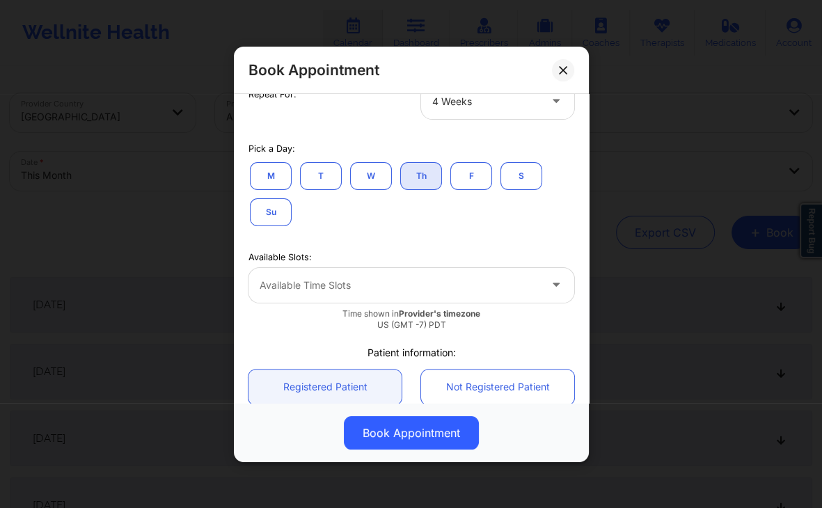
click at [338, 281] on div at bounding box center [400, 284] width 280 height 17
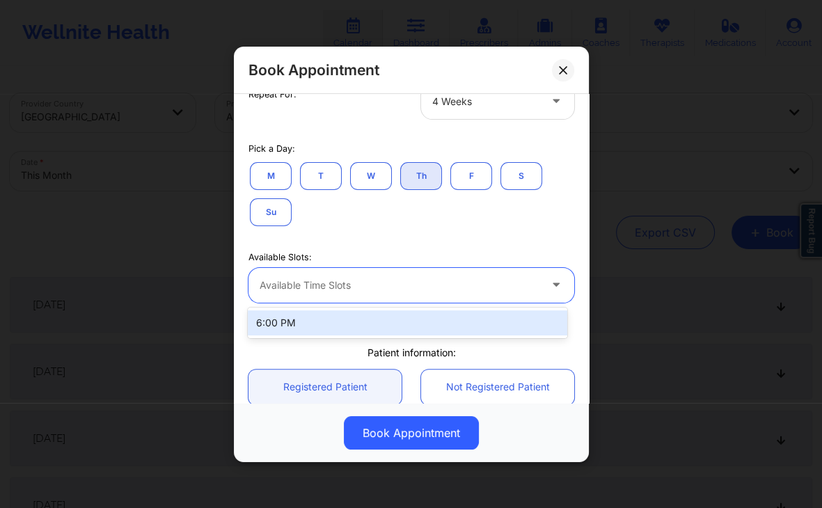
click at [313, 322] on div "6:00 PM" at bounding box center [407, 323] width 319 height 25
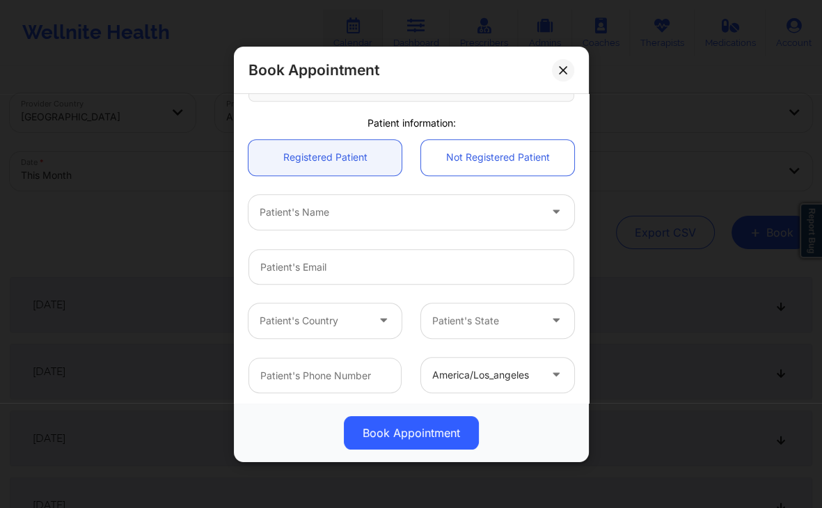
scroll to position [595, 0]
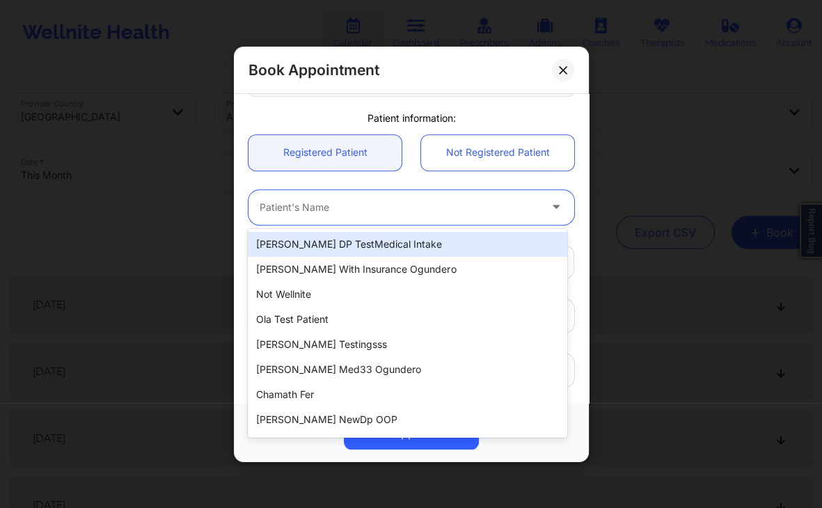
click at [417, 203] on div at bounding box center [400, 206] width 280 height 17
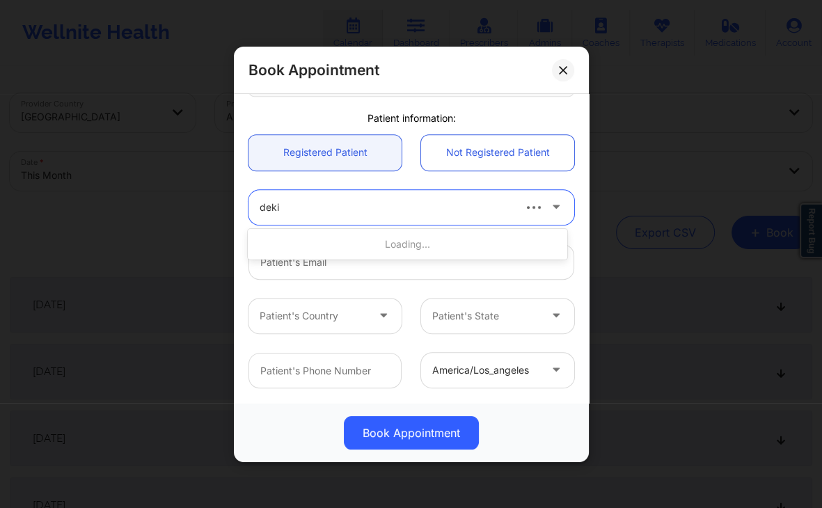
type input "deki"
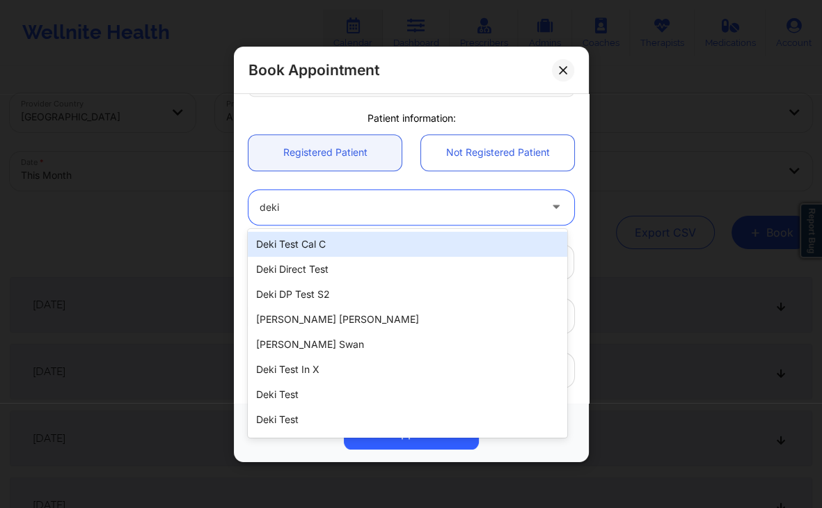
click at [340, 242] on div "Deki Test Cal C" at bounding box center [407, 244] width 319 height 25
type input "[EMAIL_ADDRESS][DOMAIN_NAME]"
type input "4157671564"
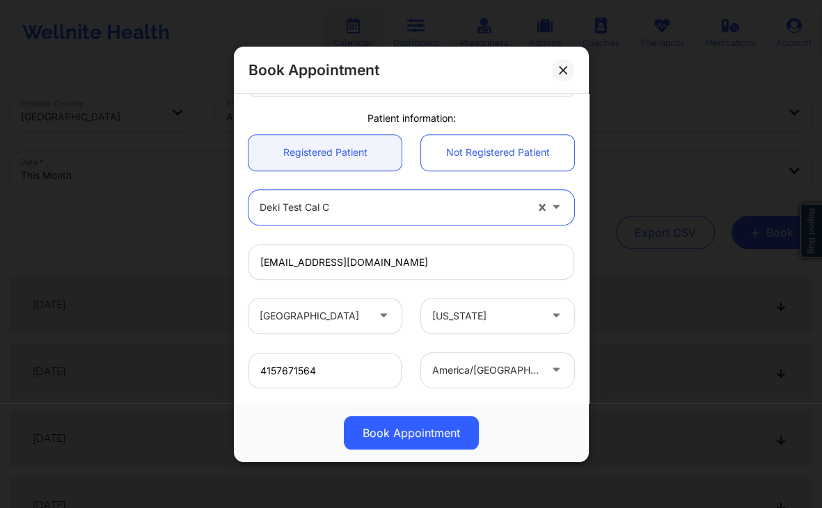
scroll to position [669, 0]
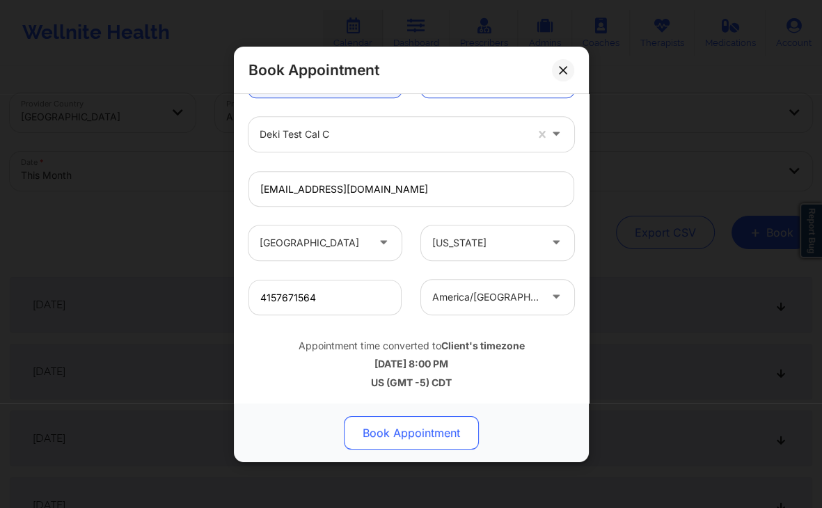
click at [457, 423] on button "Book Appointment" at bounding box center [411, 432] width 135 height 33
